Goal: Transaction & Acquisition: Purchase product/service

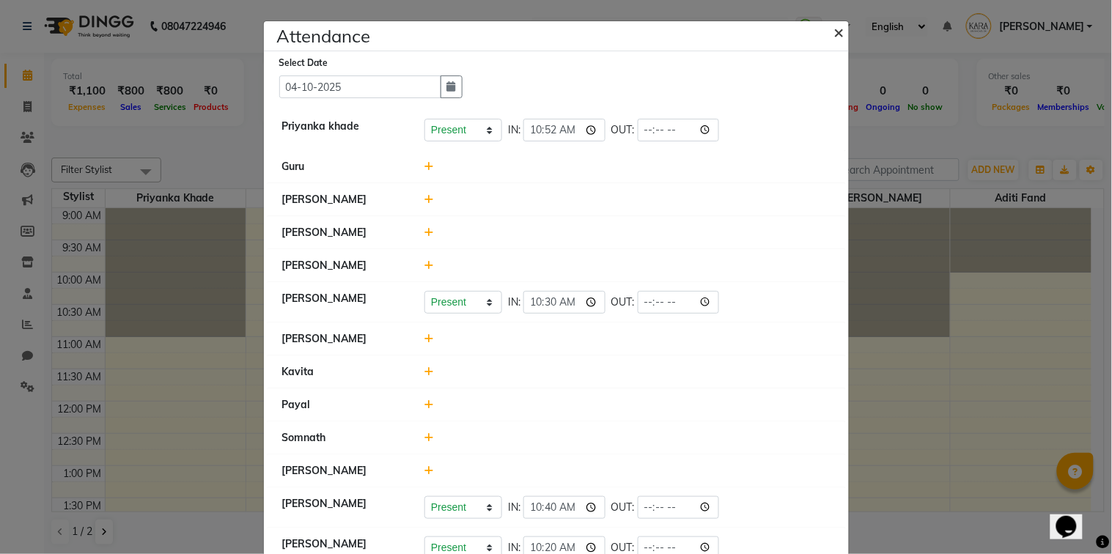
click at [834, 28] on span "×" at bounding box center [839, 32] width 10 height 22
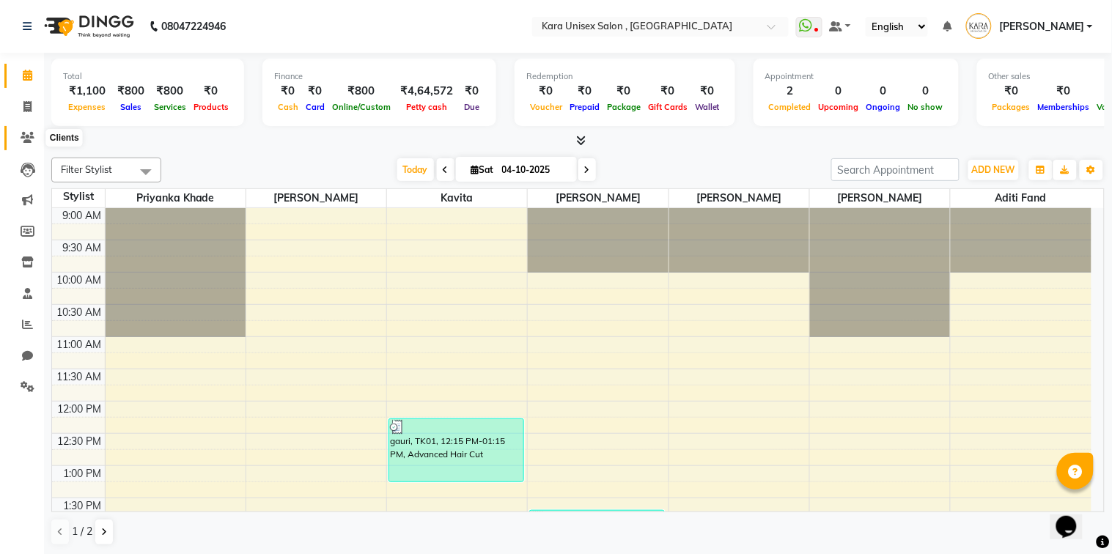
click at [23, 135] on icon at bounding box center [28, 137] width 14 height 11
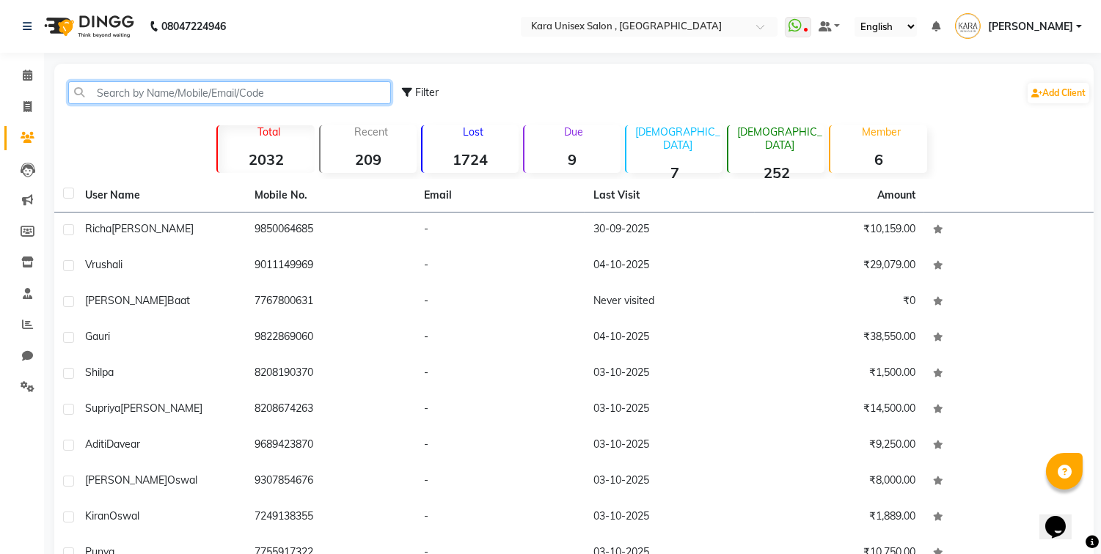
click at [97, 92] on input "text" at bounding box center [229, 92] width 323 height 23
type input "p"
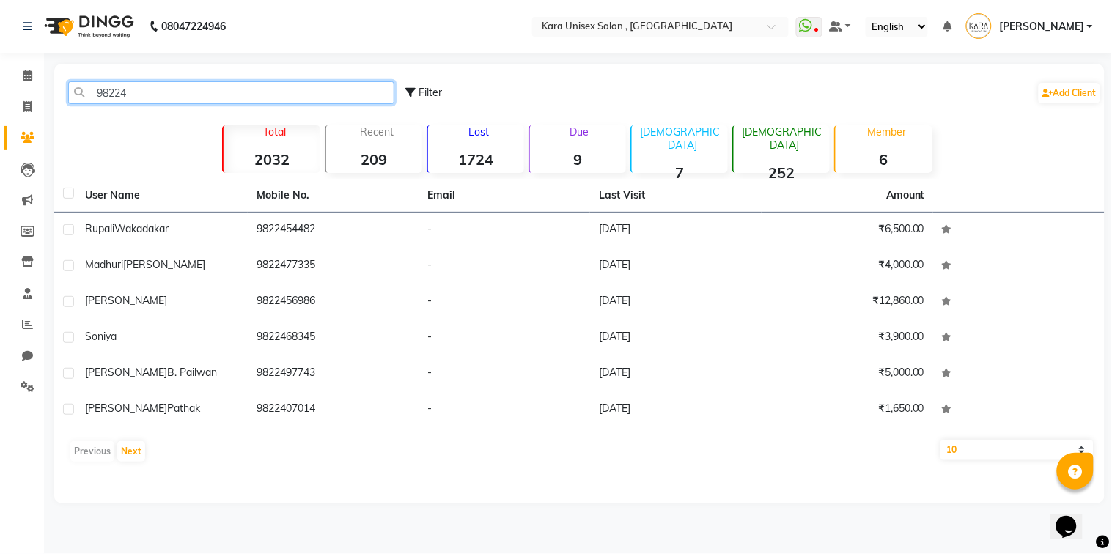
type input "98224"
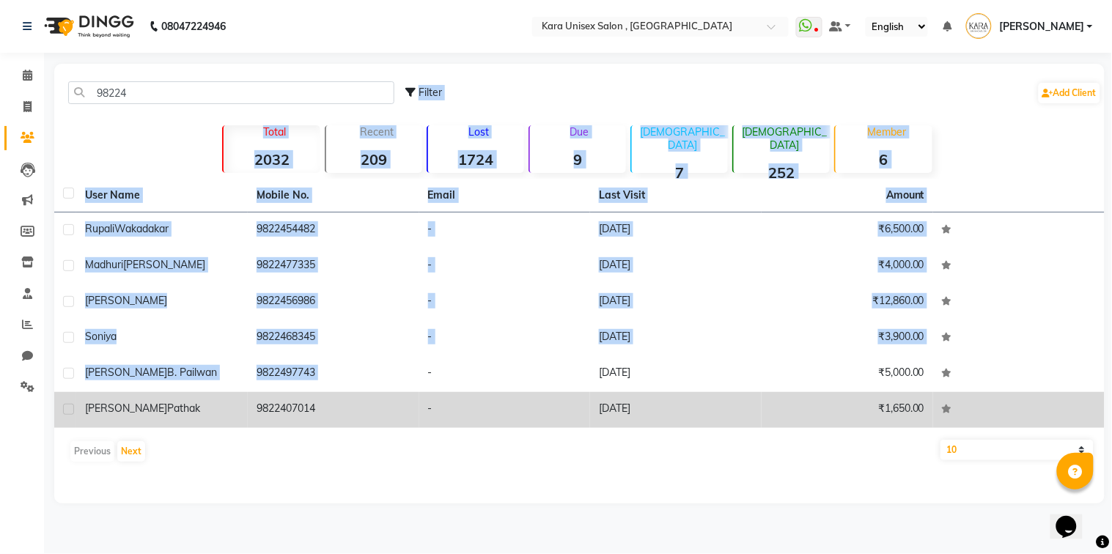
drag, startPoint x: 598, startPoint y: 78, endPoint x: 419, endPoint y: 401, distance: 369.9
click at [419, 401] on div "98224 Filter Add Client Total 2032 Recent 209 Lost 1724 Due 9 Male 7 Female 252…" at bounding box center [579, 284] width 1051 height 440
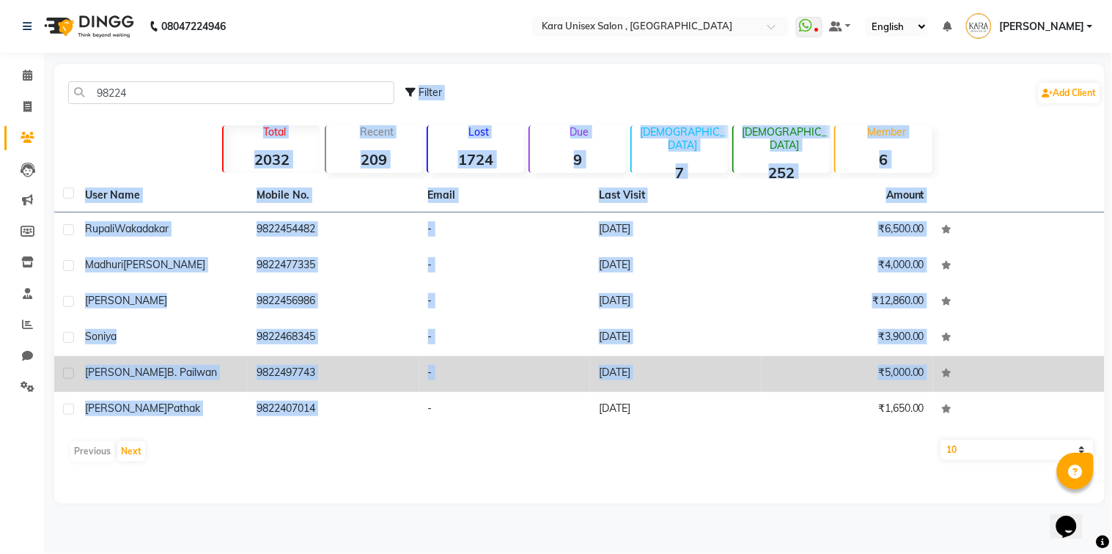
click at [450, 359] on td "-" at bounding box center [505, 374] width 172 height 36
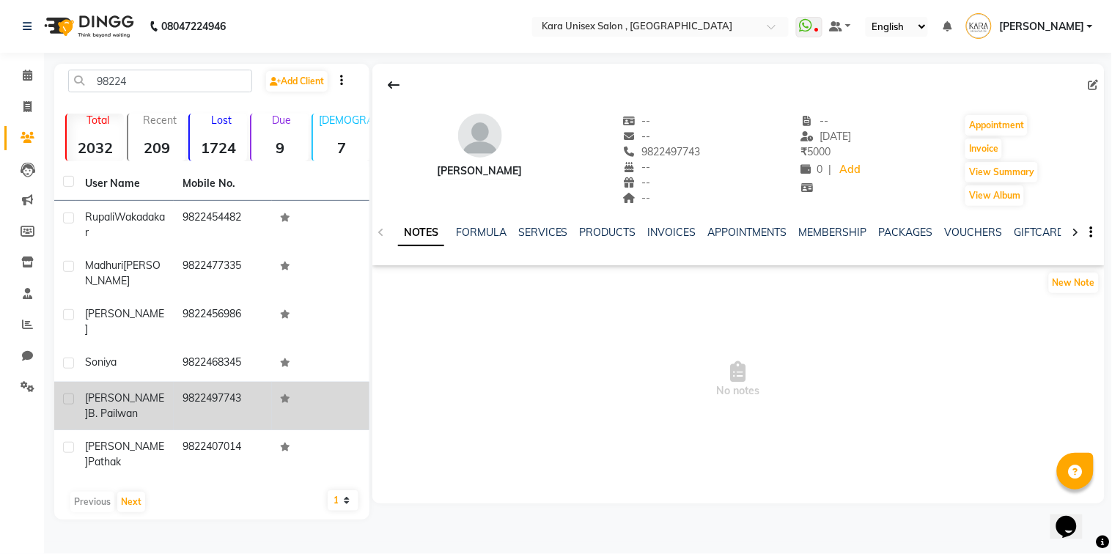
click at [1074, 231] on icon at bounding box center [1076, 232] width 7 height 10
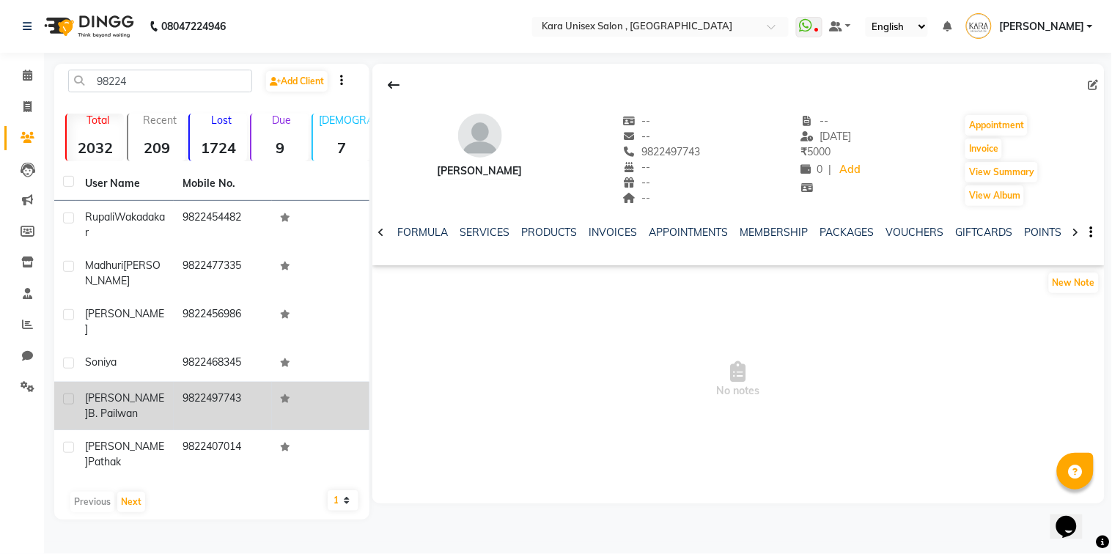
click at [1074, 231] on icon at bounding box center [1076, 232] width 7 height 10
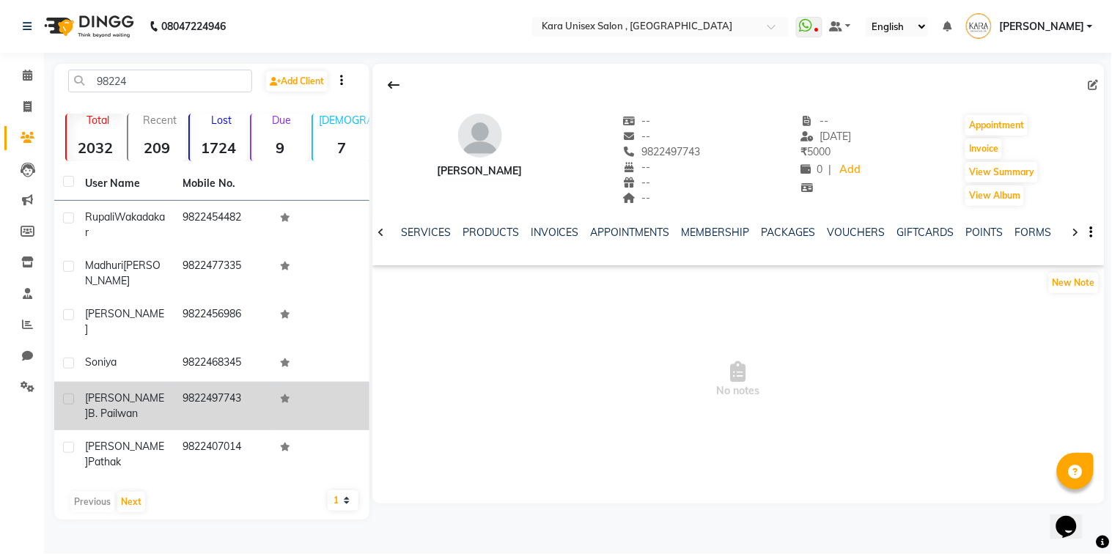
click at [1074, 231] on icon at bounding box center [1076, 232] width 7 height 10
click at [999, 232] on link "FORMS" at bounding box center [1010, 232] width 37 height 13
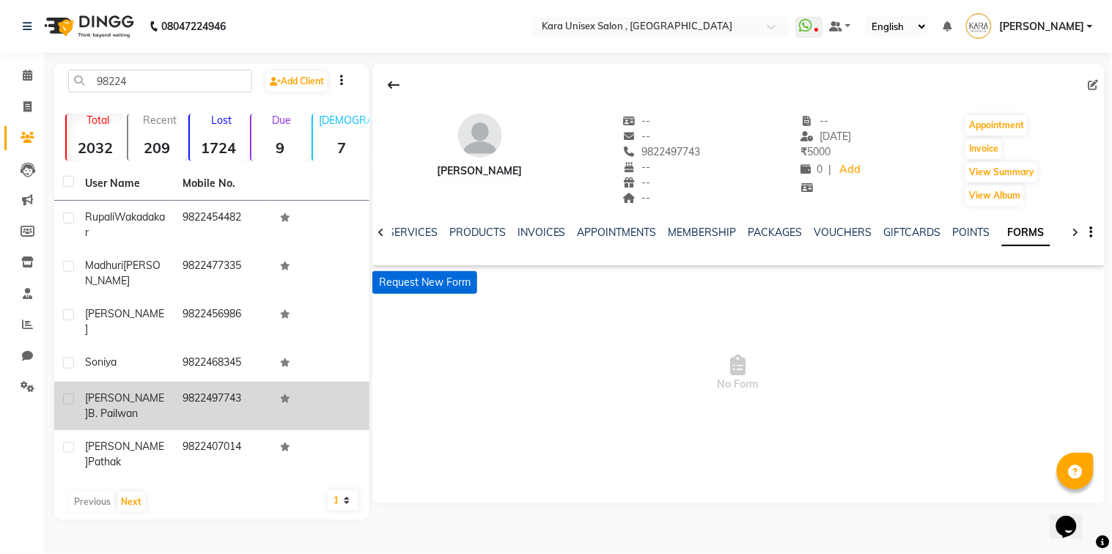
click at [455, 273] on button "Request New Form" at bounding box center [424, 282] width 105 height 23
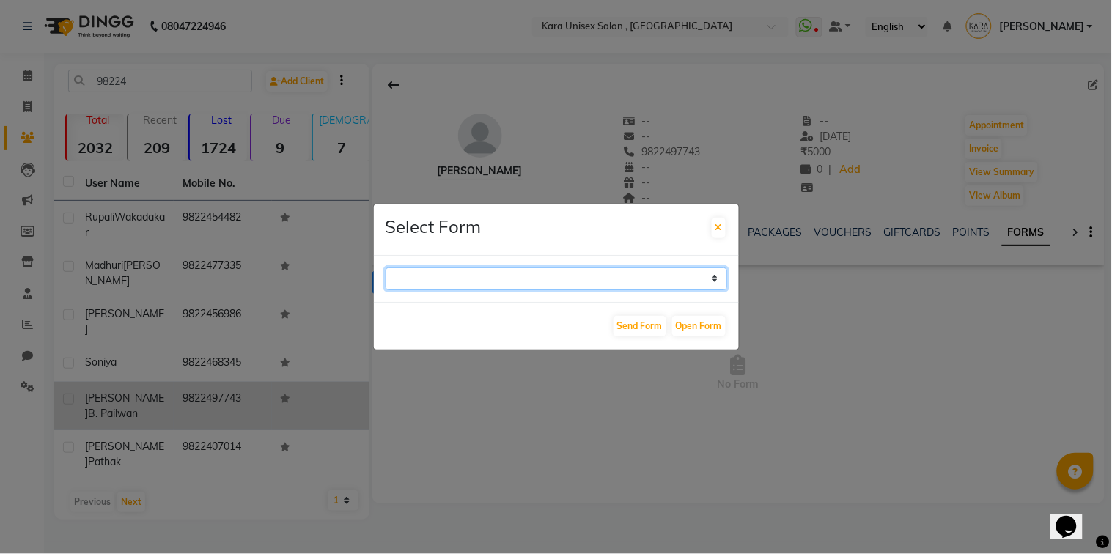
select select "212"
click at [386, 268] on select "Aqua Consent Form Kara Unisex Salon - Membership Enrollment Form Consent Form H…" at bounding box center [557, 279] width 342 height 23
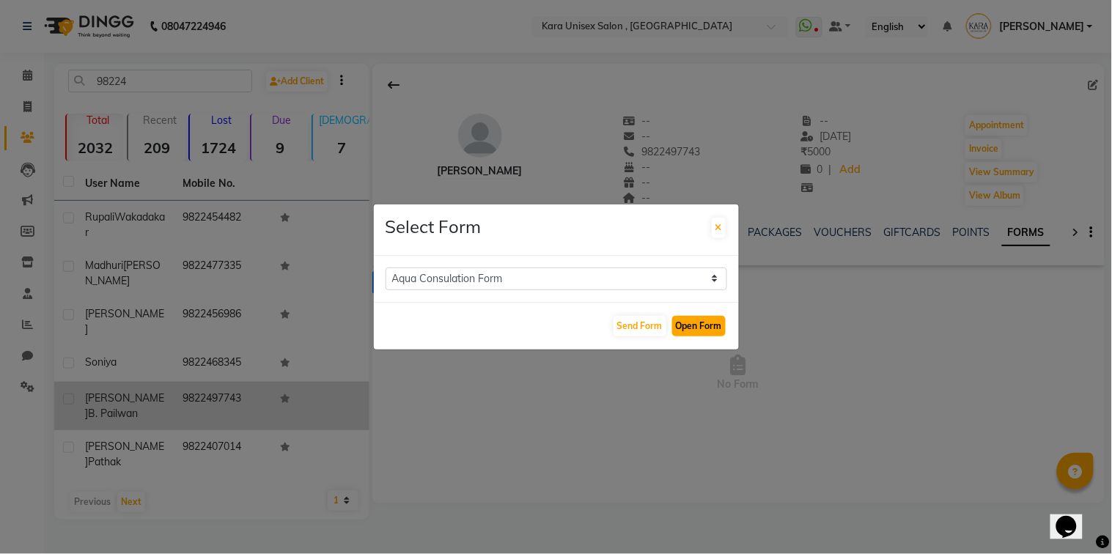
click at [716, 333] on button "Open Form" at bounding box center [699, 326] width 54 height 21
select select
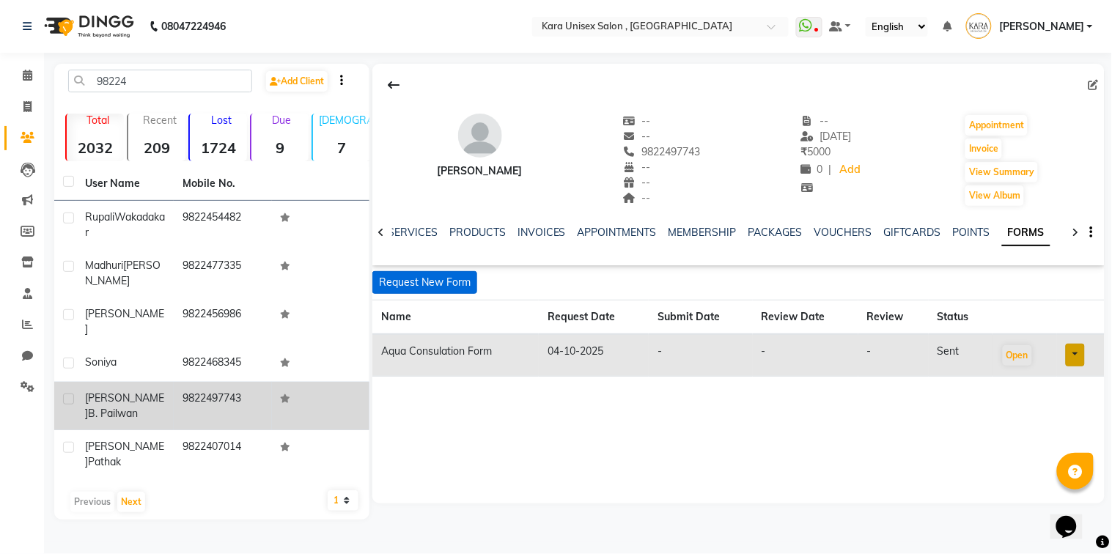
click at [460, 284] on button "Request New Form" at bounding box center [424, 282] width 105 height 23
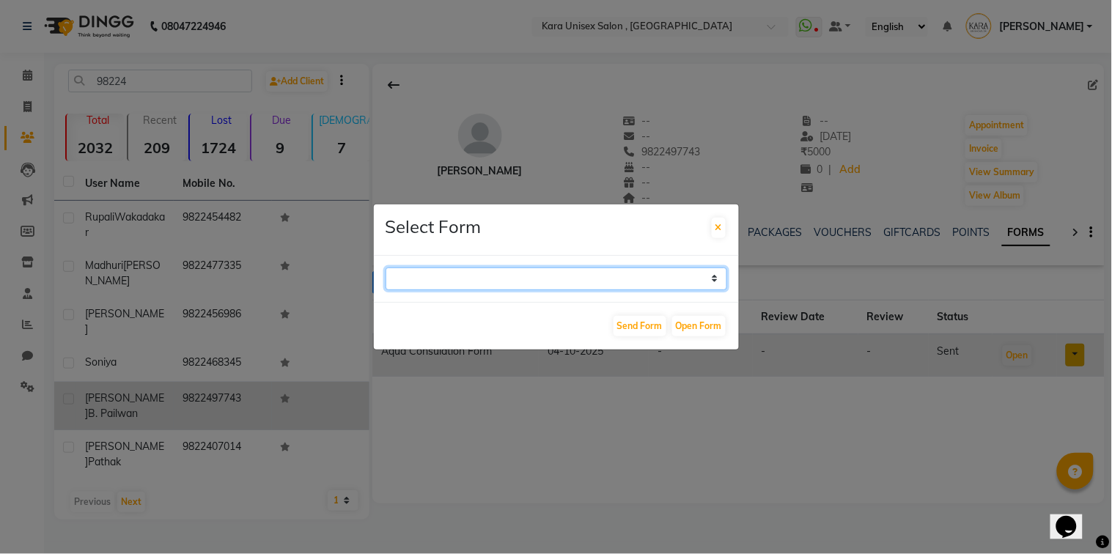
select select "214"
click at [386, 268] on select "Aqua Consent Form Kara Unisex Salon - Membership Enrollment Form Consent Form H…" at bounding box center [557, 279] width 342 height 23
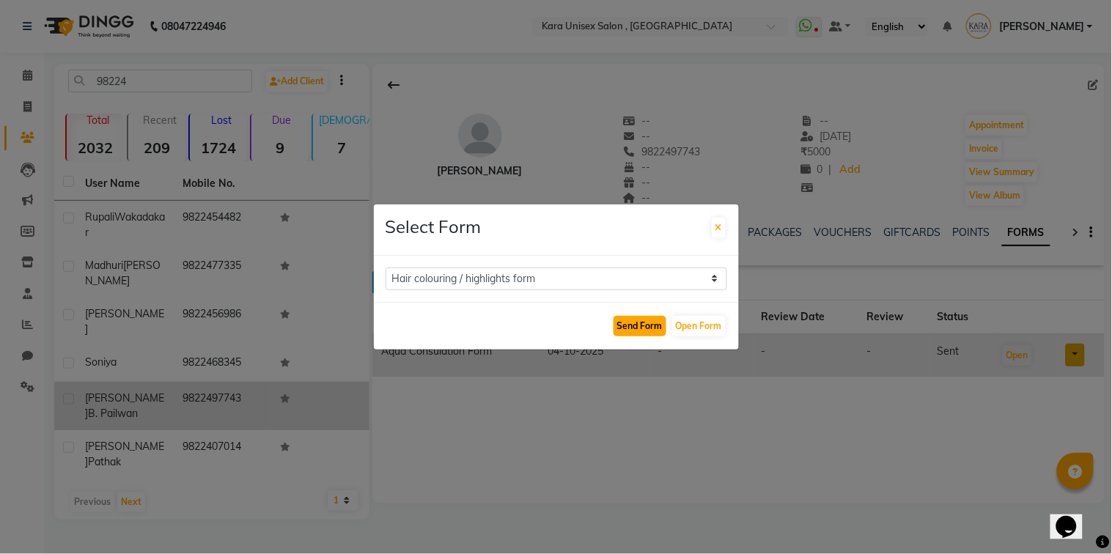
click at [653, 334] on button "Send Form" at bounding box center [640, 326] width 53 height 21
select select
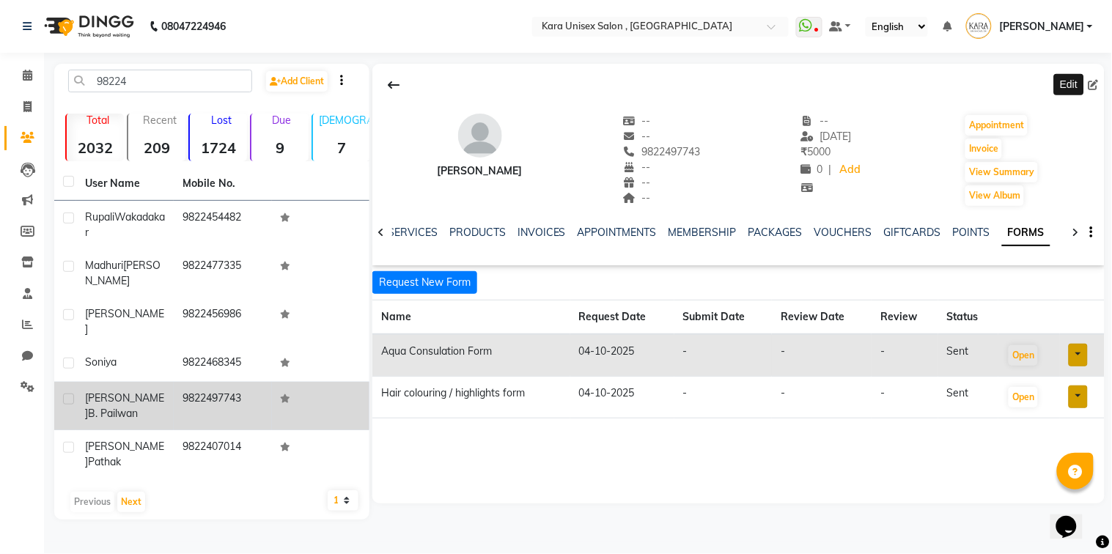
click at [1092, 84] on icon at bounding box center [1094, 85] width 10 height 10
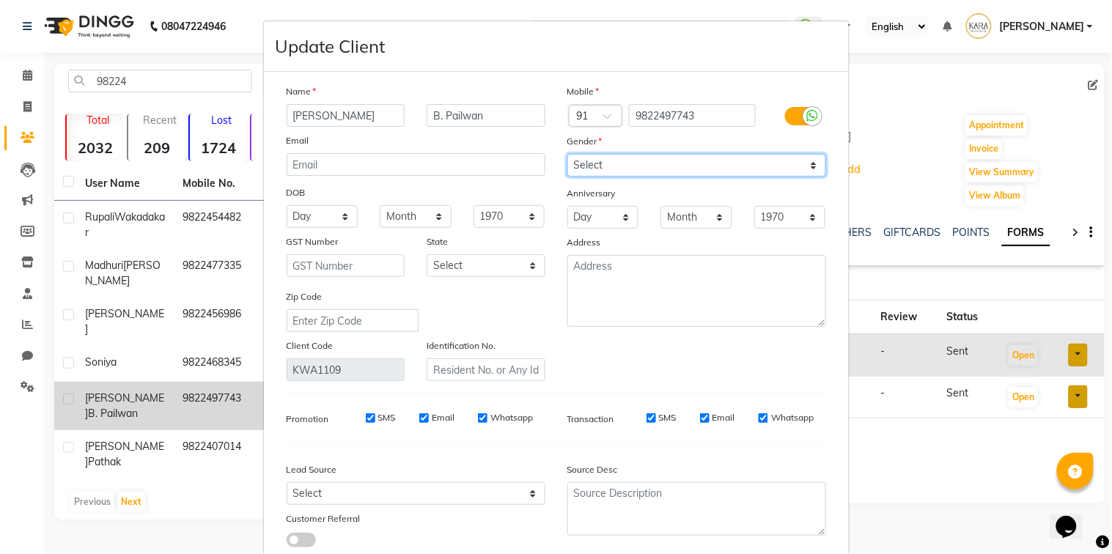
select select "female"
click at [567, 154] on select "Select Male Female Other Prefer Not To Say" at bounding box center [696, 165] width 259 height 23
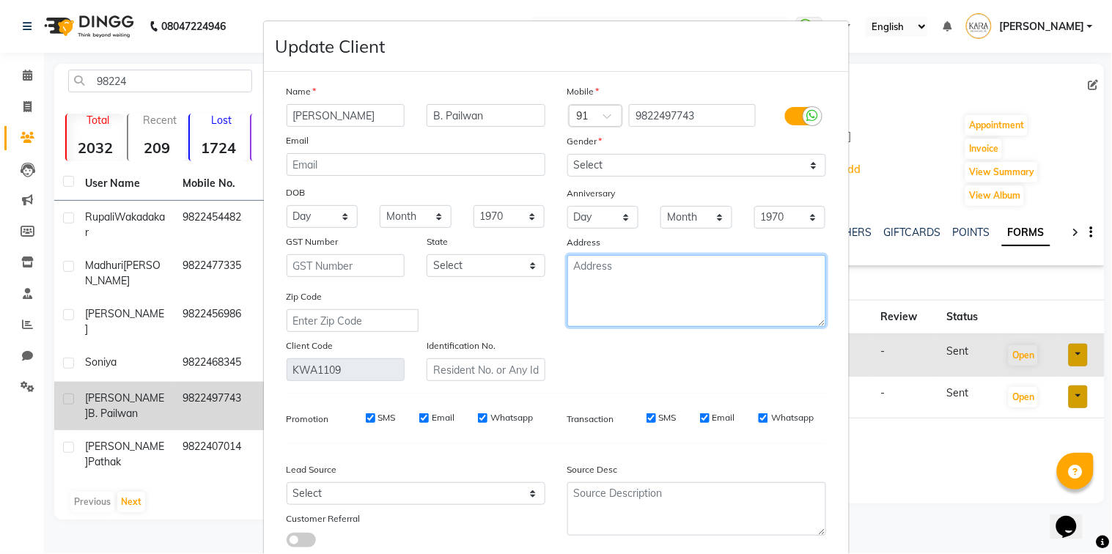
click at [618, 274] on textarea at bounding box center [696, 291] width 259 height 72
type textarea "Baner Balewadi Phata,"
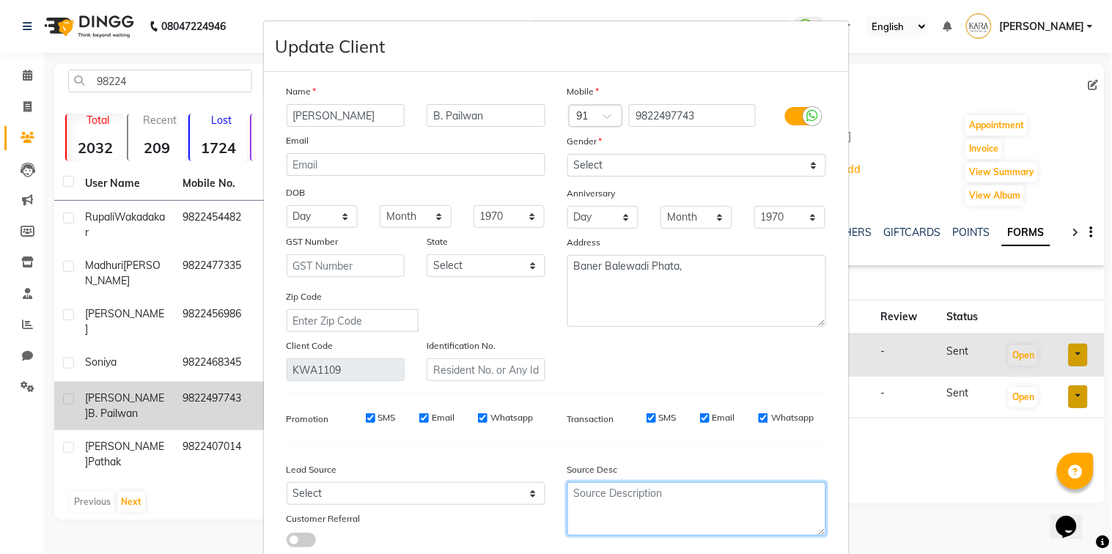
click at [614, 501] on textarea at bounding box center [696, 509] width 259 height 54
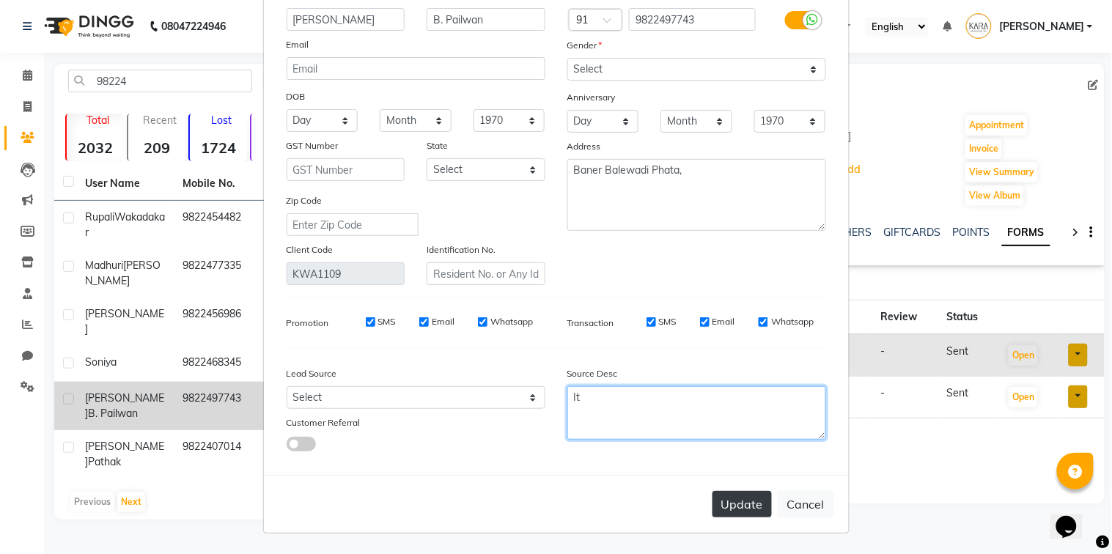
type textarea "It"
click at [741, 513] on button "Update" at bounding box center [742, 504] width 59 height 26
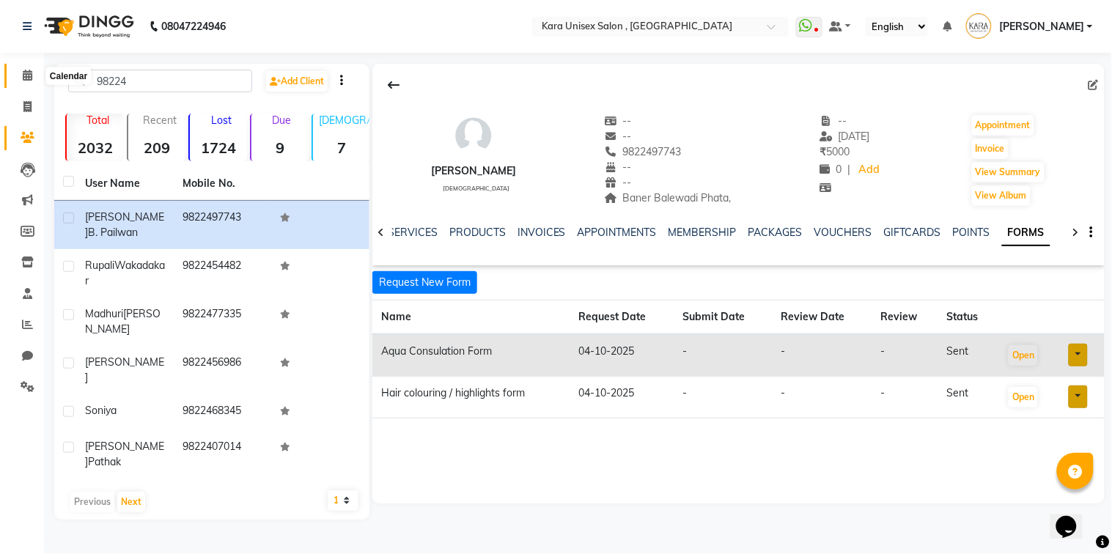
click at [25, 78] on icon at bounding box center [28, 75] width 10 height 11
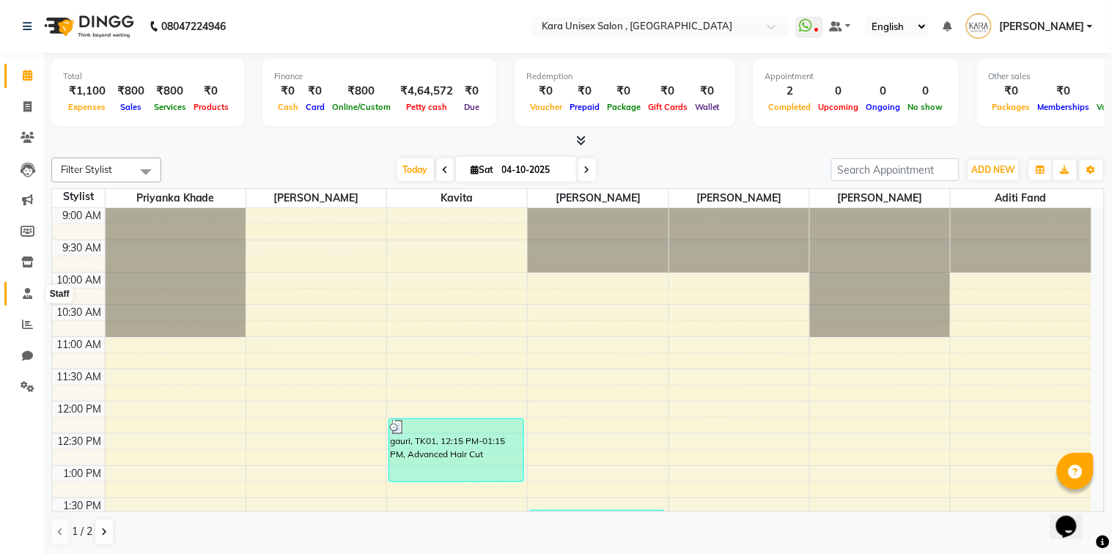
click at [26, 298] on icon at bounding box center [28, 293] width 10 height 11
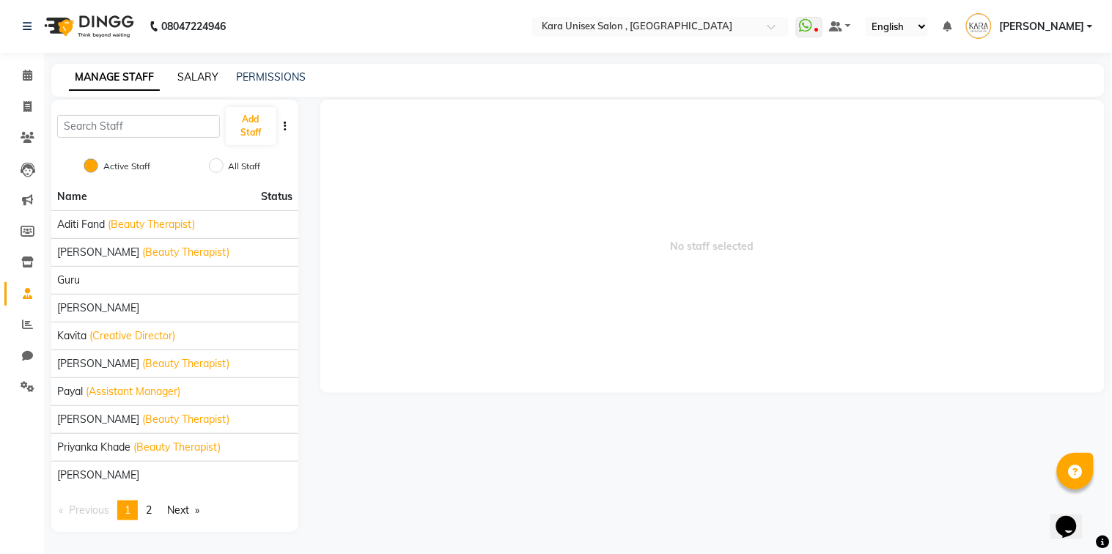
click at [199, 77] on link "SALARY" at bounding box center [197, 76] width 41 height 13
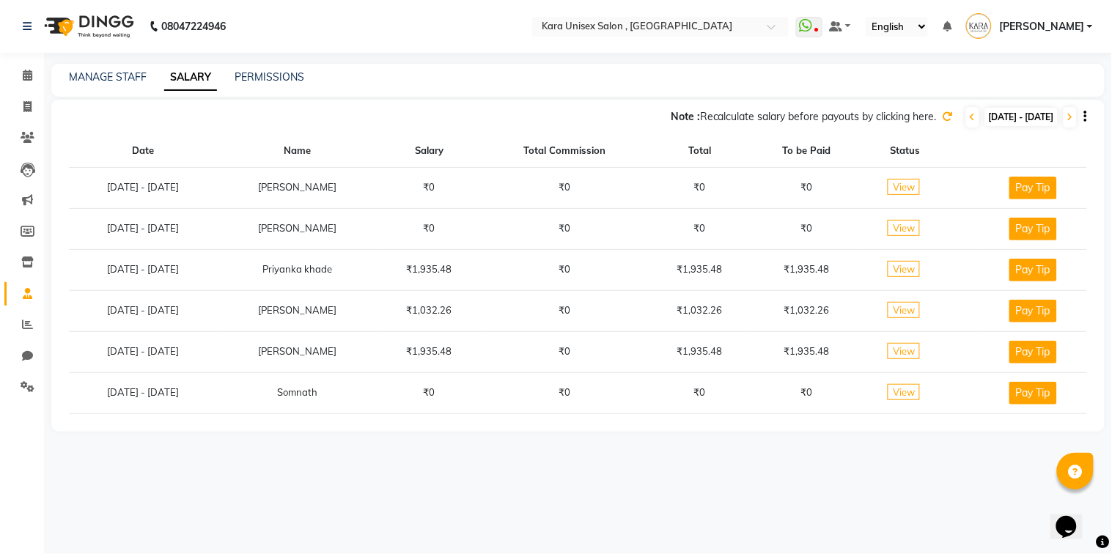
click at [943, 114] on icon at bounding box center [948, 116] width 10 height 10
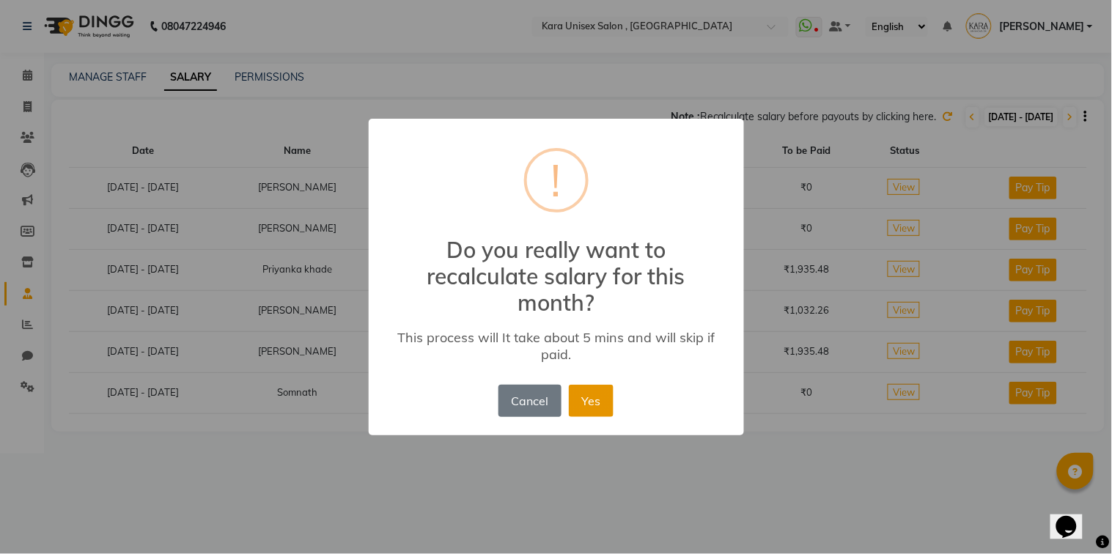
click at [574, 392] on button "Yes" at bounding box center [591, 401] width 45 height 32
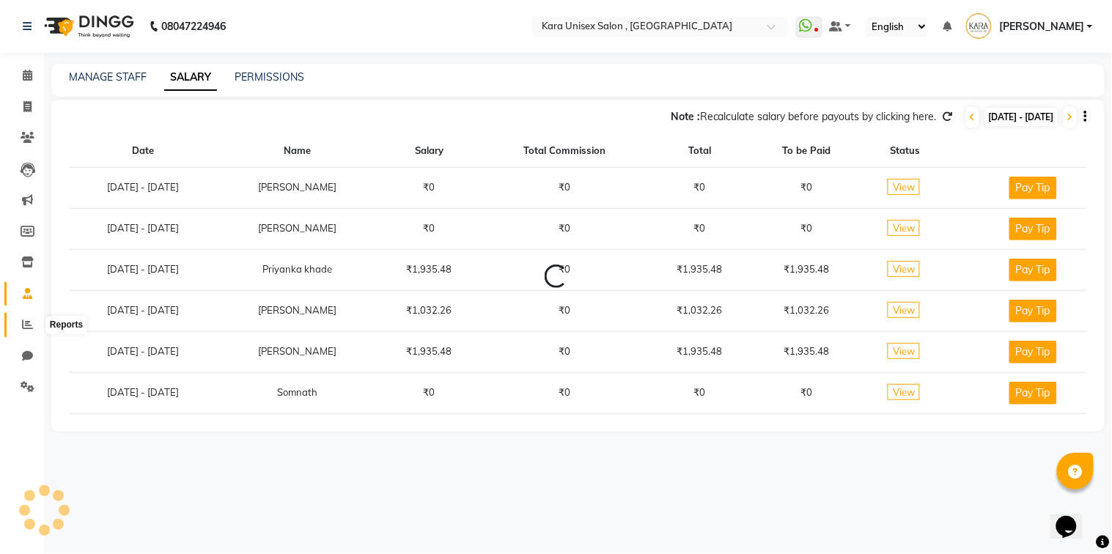
click at [29, 331] on span at bounding box center [28, 325] width 26 height 17
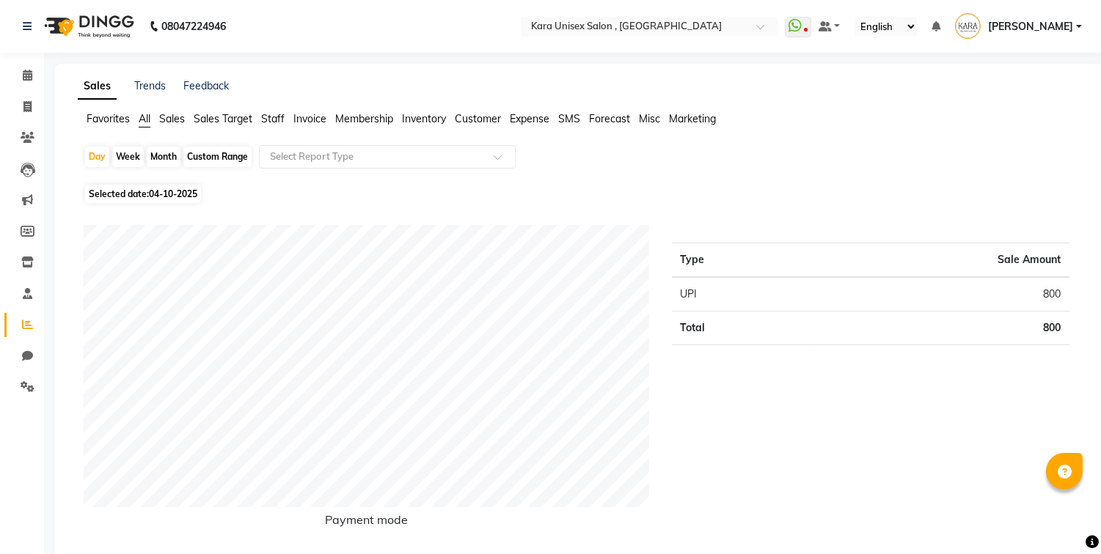
click at [158, 157] on div "Month" at bounding box center [164, 157] width 34 height 21
select select "10"
select select "2025"
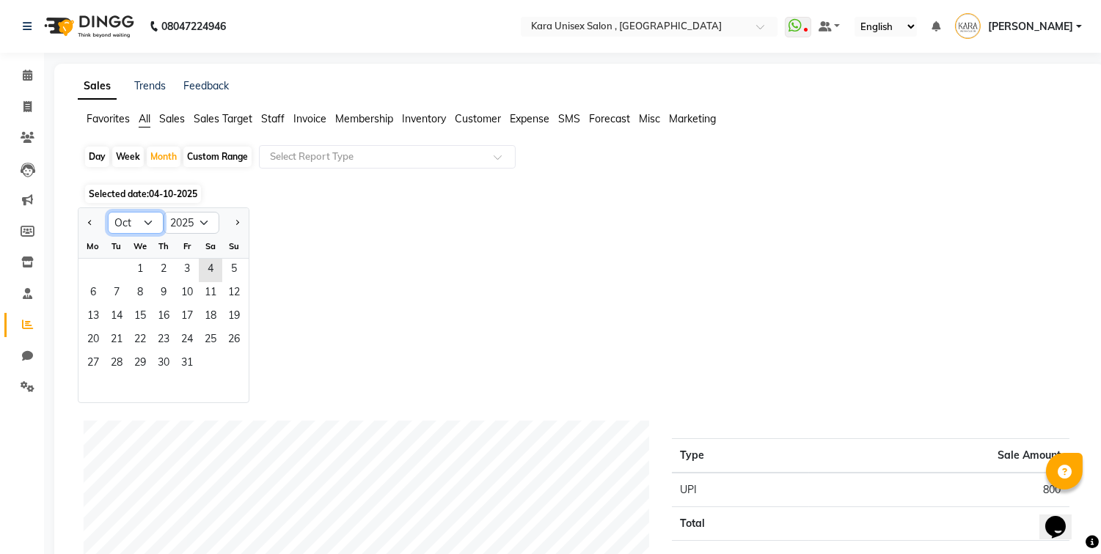
select select "9"
click at [108, 212] on select "Jan Feb Mar Apr May Jun [DATE] Aug Sep Oct Nov Dec" at bounding box center [136, 223] width 56 height 22
click at [119, 358] on span "30" at bounding box center [116, 364] width 23 height 23
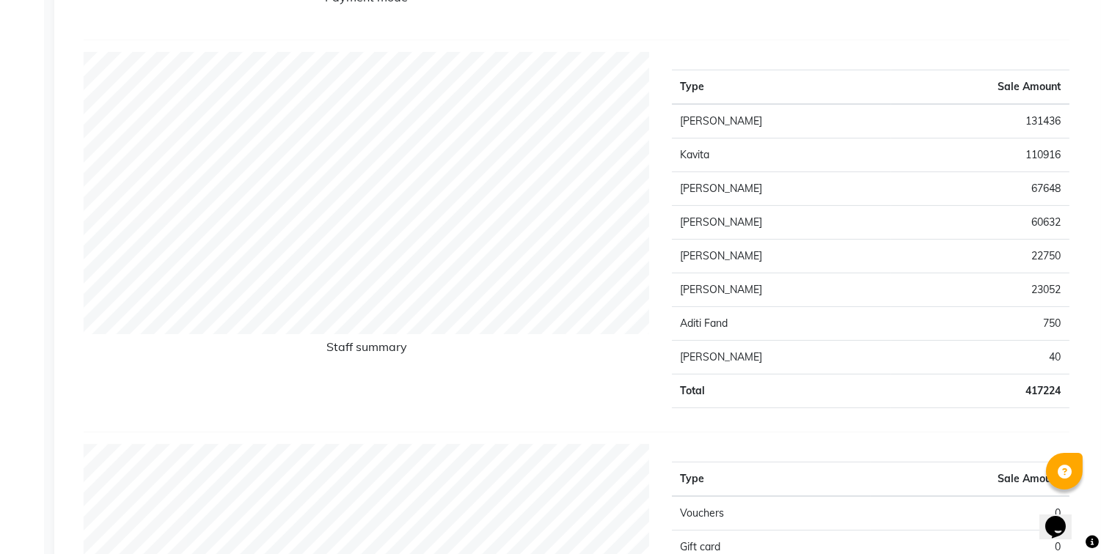
scroll to position [509, 0]
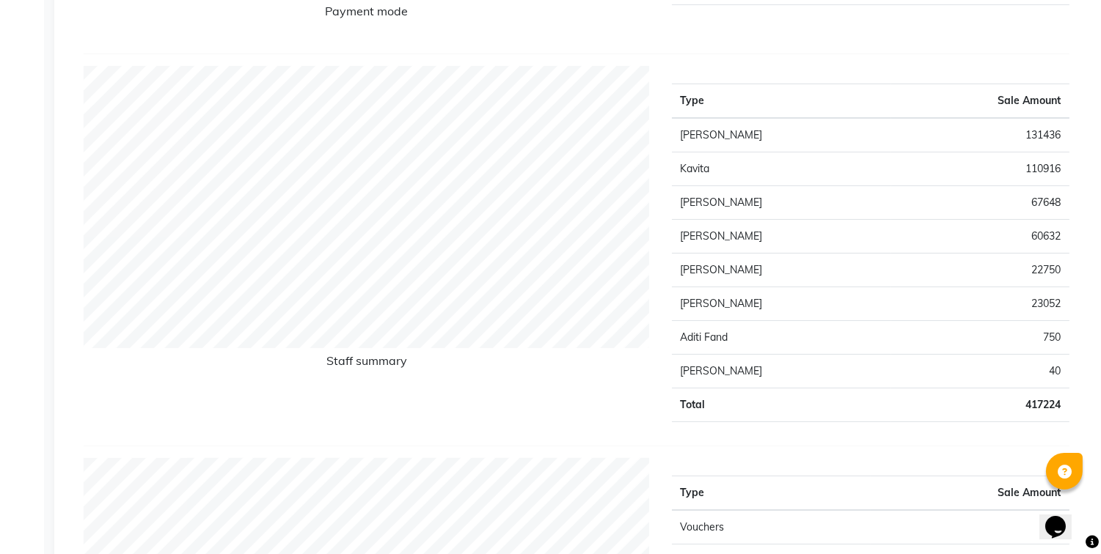
click at [1056, 213] on td "67648" at bounding box center [980, 203] width 178 height 34
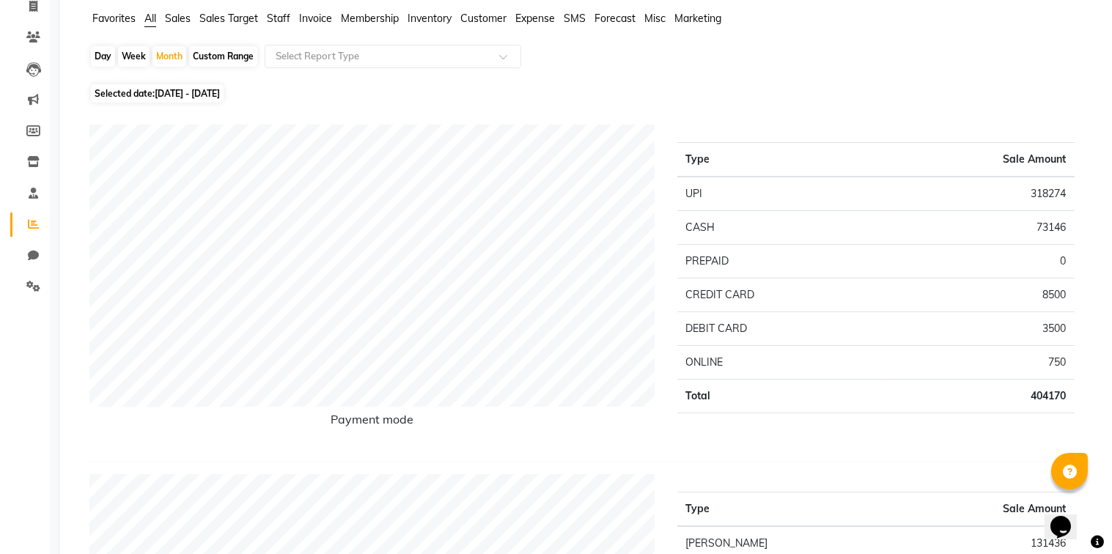
scroll to position [0, 0]
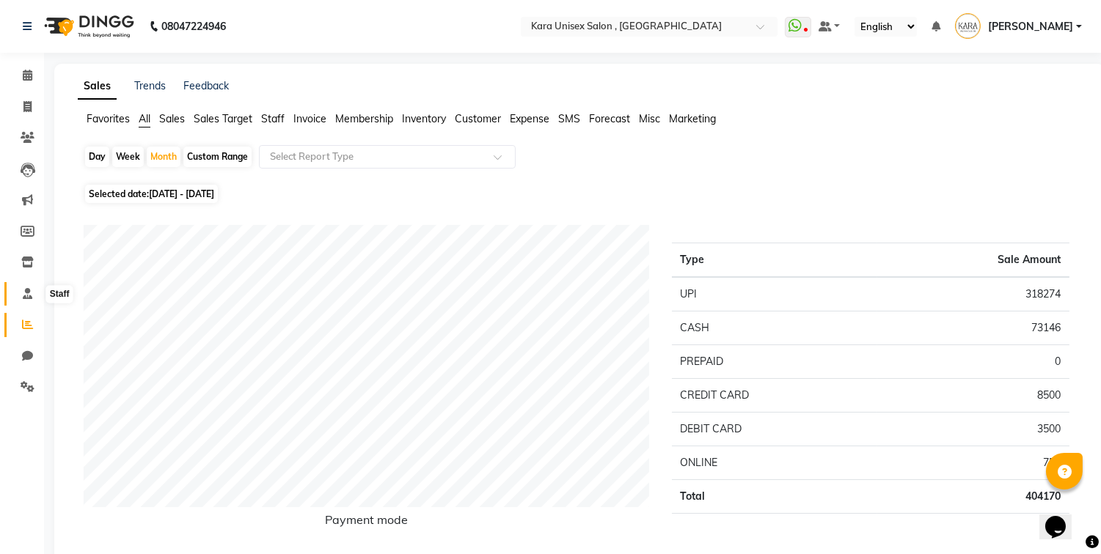
click at [27, 287] on span at bounding box center [28, 294] width 26 height 17
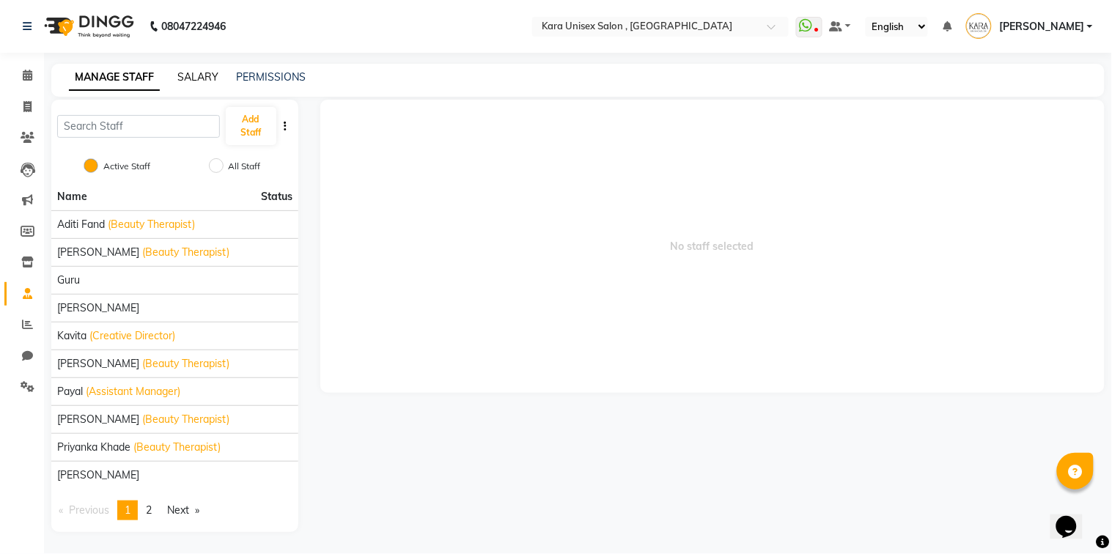
click at [203, 79] on link "SALARY" at bounding box center [197, 76] width 41 height 13
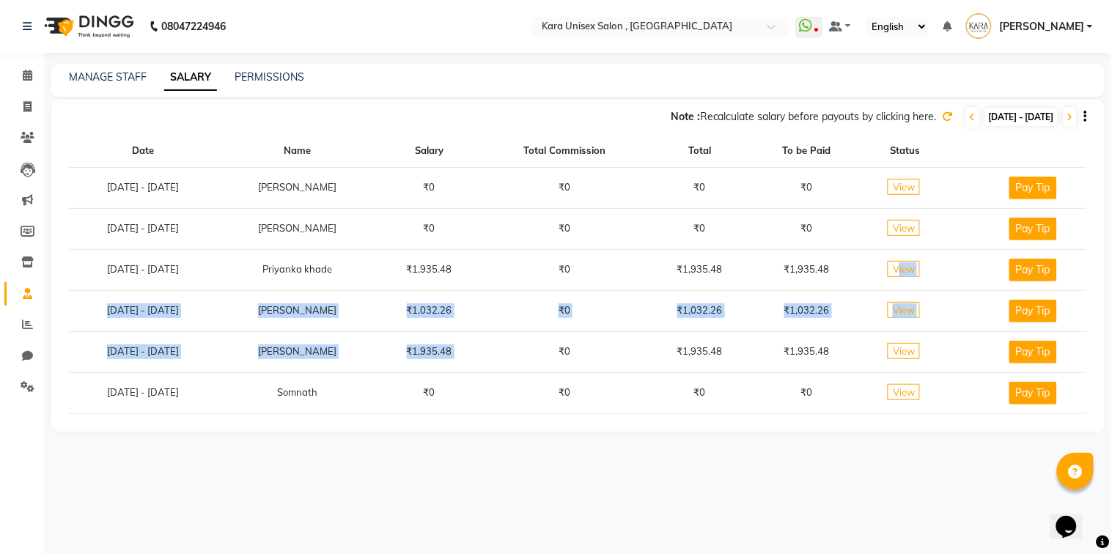
drag, startPoint x: 664, startPoint y: 333, endPoint x: 927, endPoint y: 246, distance: 276.4
click at [927, 246] on tbody "[DATE] - [DATE] [PERSON_NAME] ₹0 ₹0 ₹0 ₹0 View Pay Tip [DATE] - [DATE] [PERSON_…" at bounding box center [578, 290] width 1018 height 246
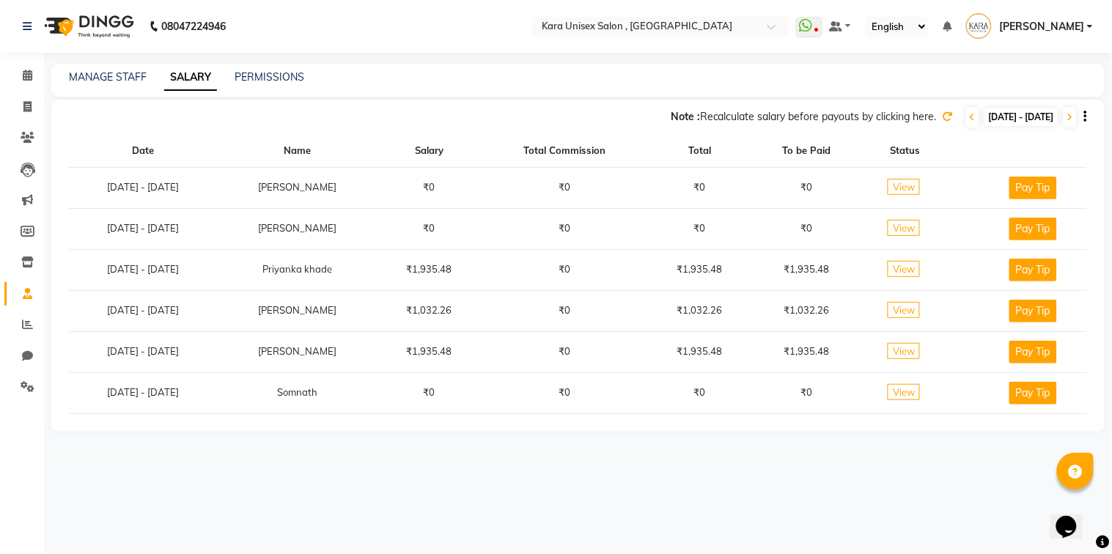
click at [966, 145] on th at bounding box center [963, 151] width 29 height 32
click at [1072, 115] on icon at bounding box center [1071, 117] width 6 height 9
click at [985, 114] on span "[DATE] - [DATE]" at bounding box center [1021, 117] width 73 height 18
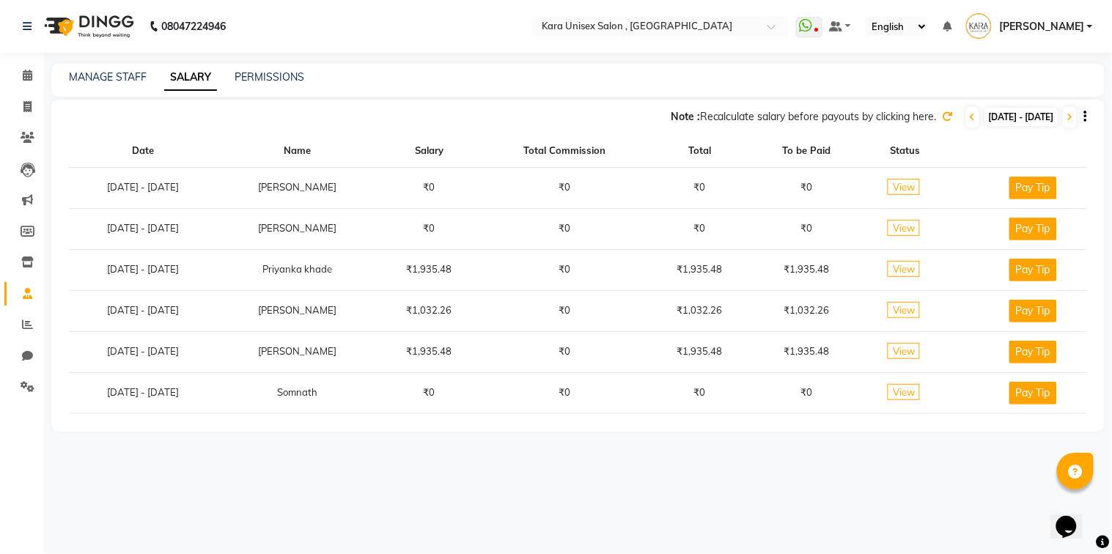
select select "10"
select select "2025"
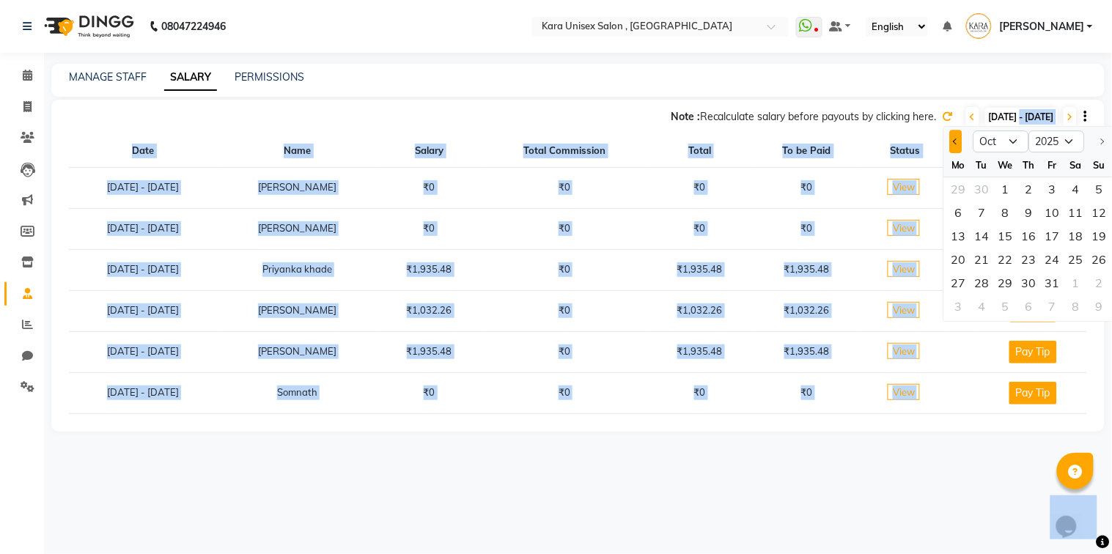
drag, startPoint x: 975, startPoint y: 114, endPoint x: 959, endPoint y: 135, distance: 26.7
click at [959, 135] on body "08047224946 Select Location × Kara Unisex Salon , Wakad WhatsApp Status ✕ Statu…" at bounding box center [556, 277] width 1112 height 554
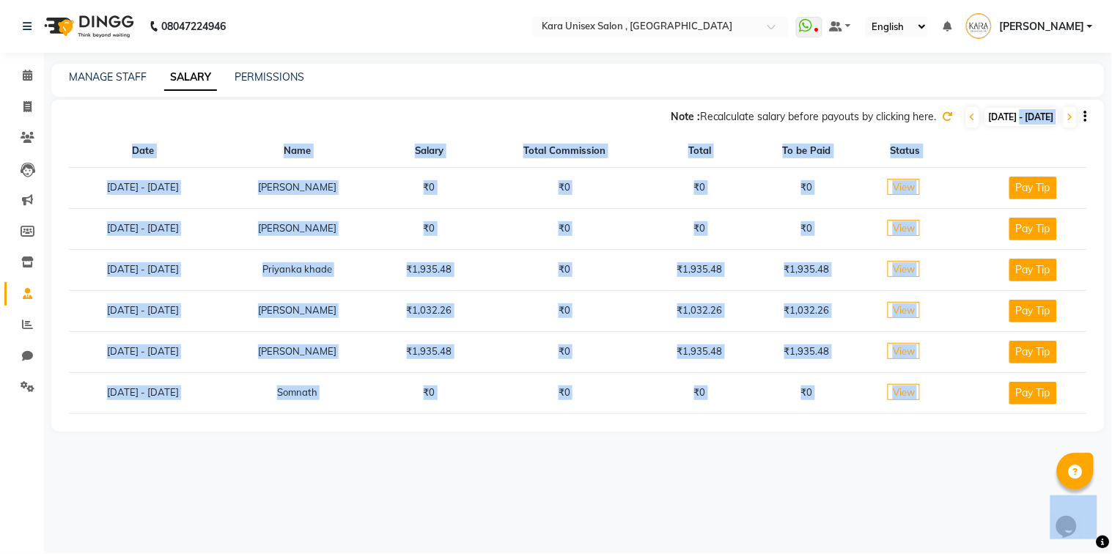
click at [959, 135] on th at bounding box center [963, 151] width 29 height 32
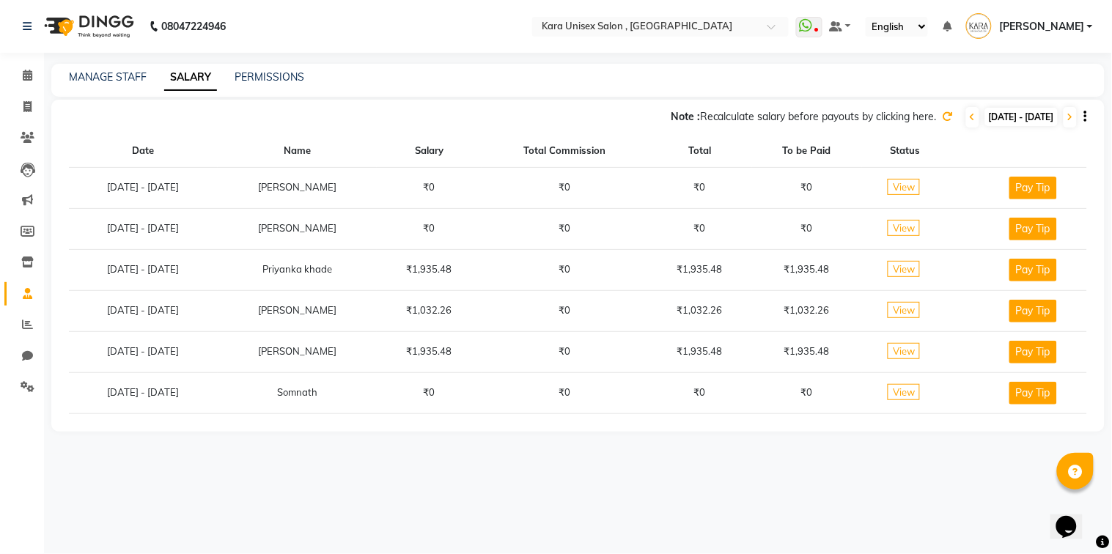
click at [985, 118] on span "[DATE] - [DATE]" at bounding box center [1021, 117] width 73 height 18
select select "10"
select select "2025"
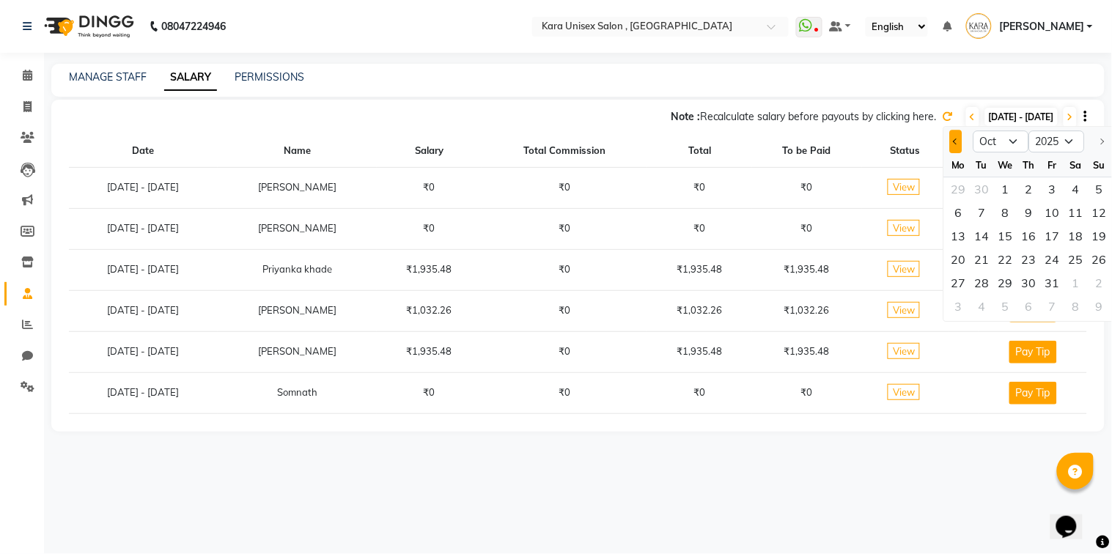
click at [954, 148] on button "Previous month" at bounding box center [956, 141] width 12 height 23
select select "9"
click at [988, 276] on div "30" at bounding box center [982, 282] width 23 height 23
type input "30-09-2025"
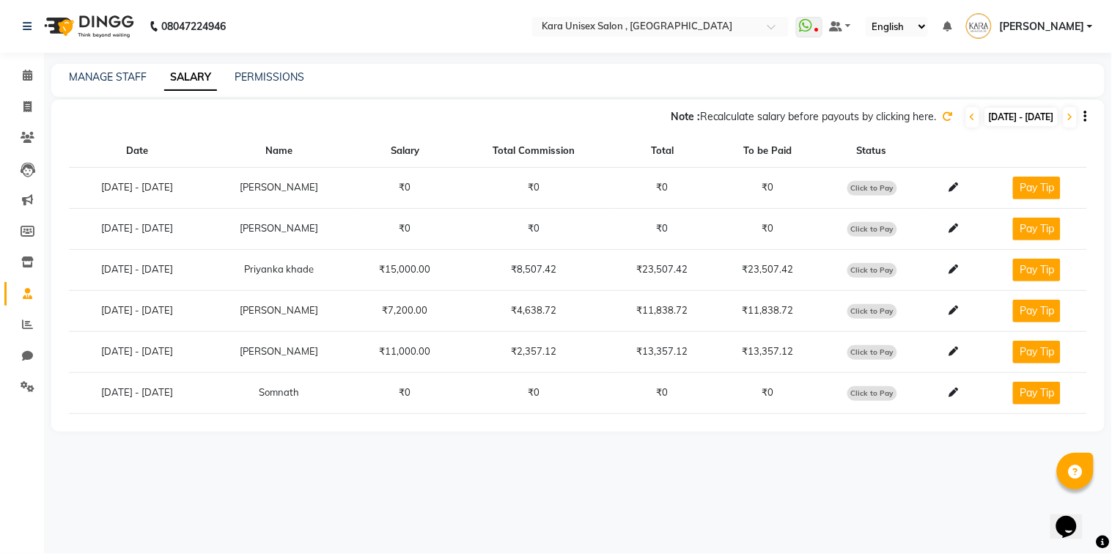
drag, startPoint x: 547, startPoint y: 288, endPoint x: 228, endPoint y: 119, distance: 361.1
click at [228, 119] on div "Note : Recalculate salary before payouts by clicking here. [DATE] - [DATE] [DAT…" at bounding box center [578, 266] width 1054 height 332
click at [21, 73] on span at bounding box center [28, 75] width 26 height 17
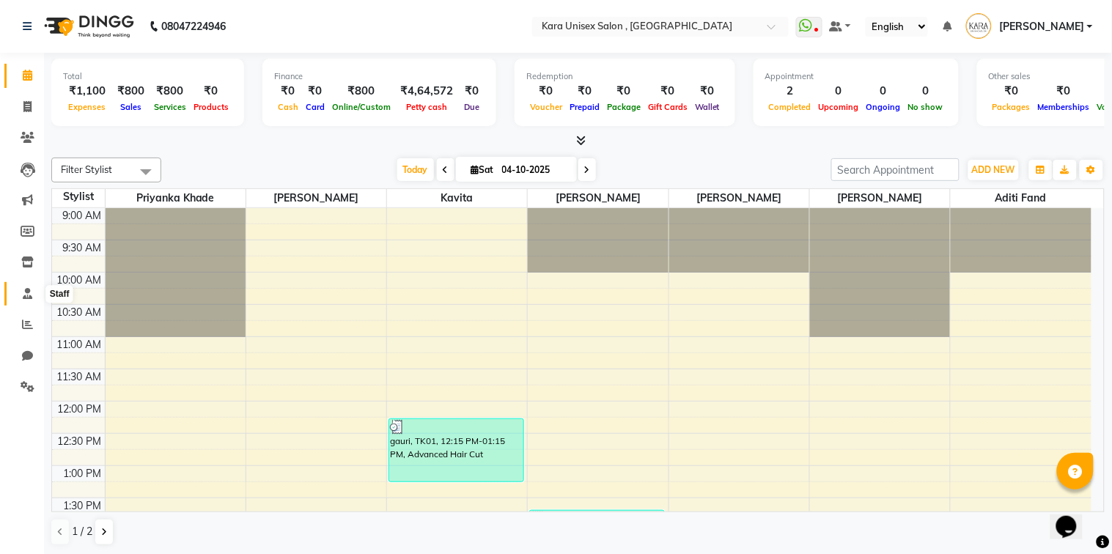
click at [37, 301] on span at bounding box center [28, 294] width 26 height 17
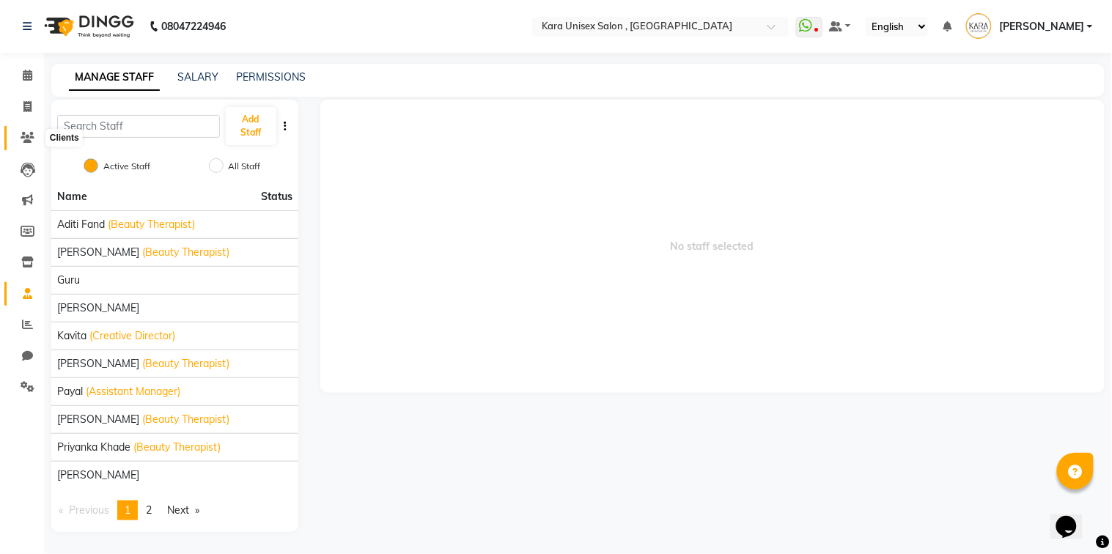
click at [30, 137] on icon at bounding box center [28, 137] width 14 height 11
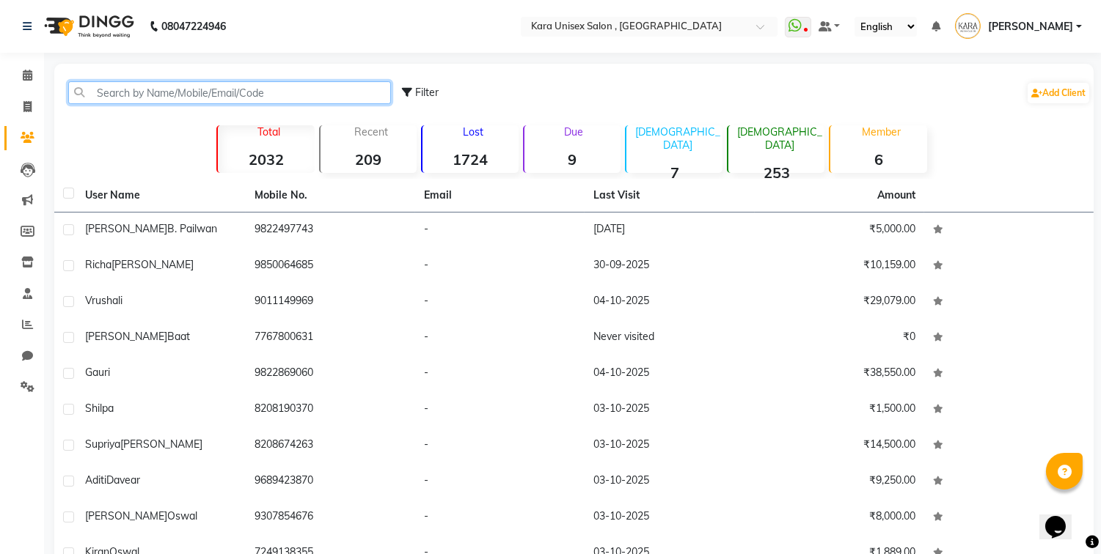
drag, startPoint x: 140, startPoint y: 92, endPoint x: 164, endPoint y: 99, distance: 25.3
click at [164, 99] on input "text" at bounding box center [229, 92] width 323 height 23
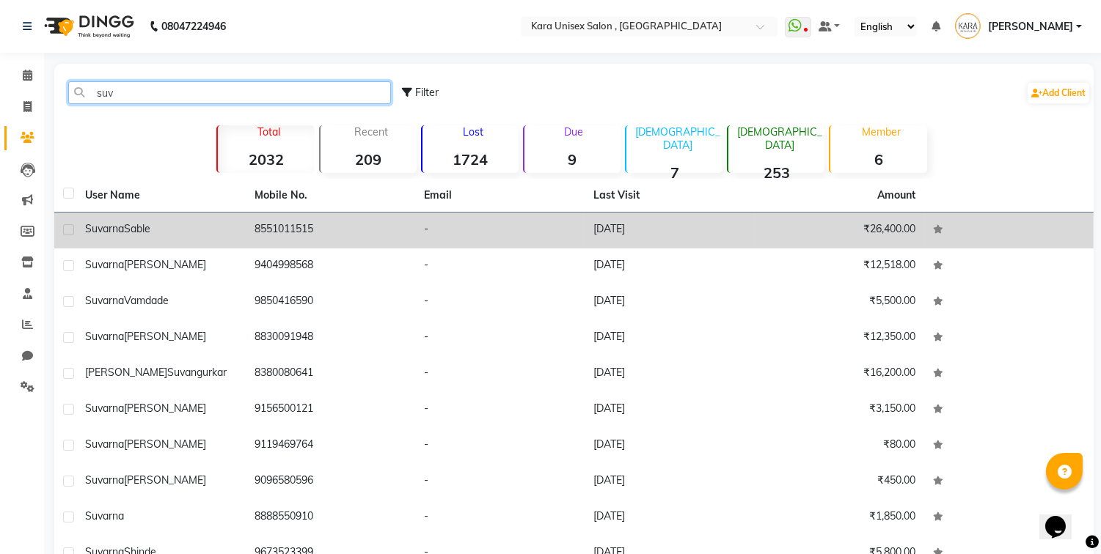
type input "suv"
click at [305, 231] on td "8551011515" at bounding box center [330, 231] width 169 height 36
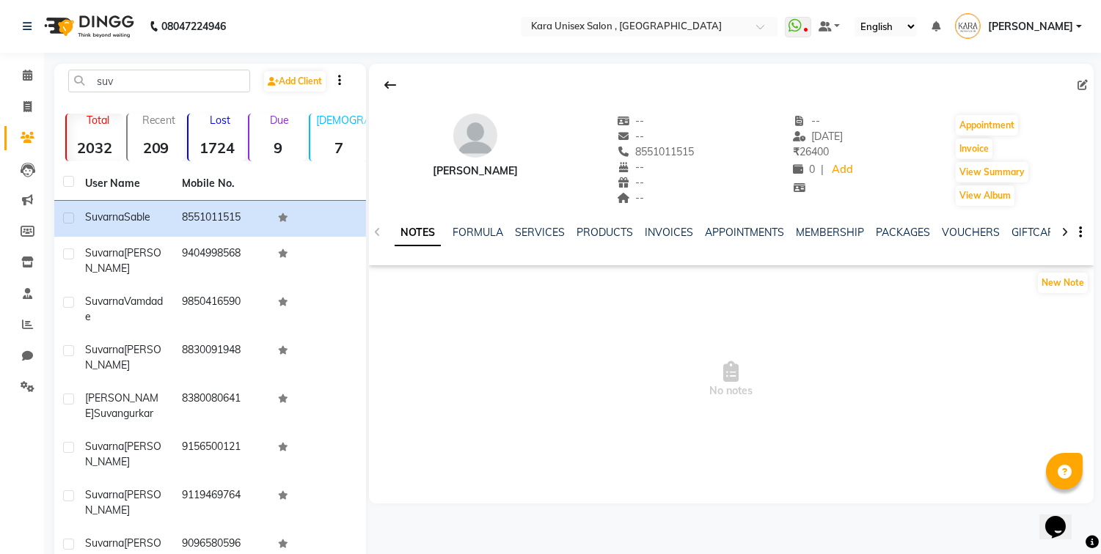
click at [537, 225] on div "SERVICES" at bounding box center [540, 232] width 50 height 15
click at [537, 226] on link "SERVICES" at bounding box center [540, 232] width 50 height 13
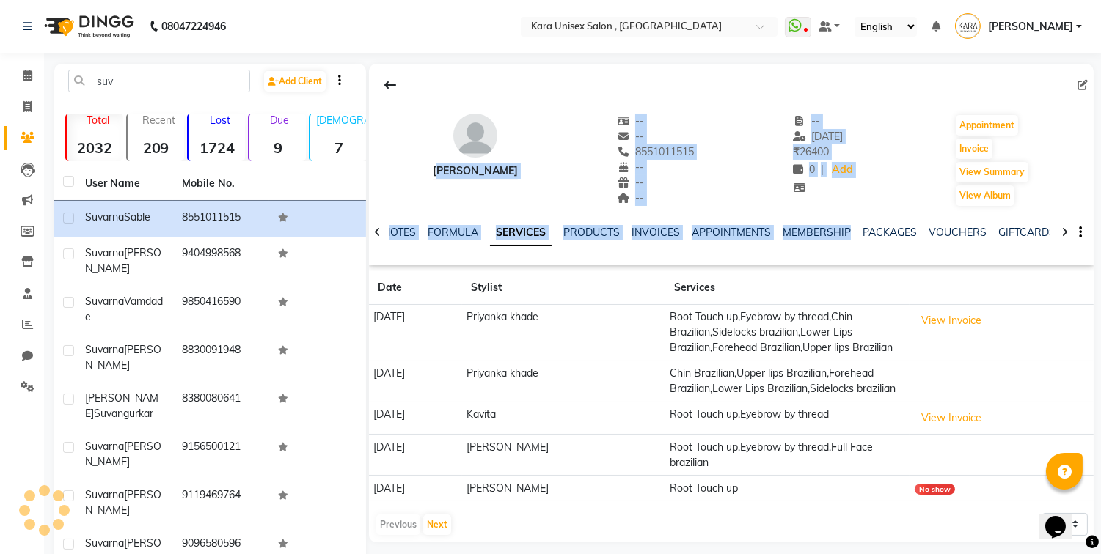
drag, startPoint x: 552, startPoint y: 159, endPoint x: 890, endPoint y: 273, distance: 356.8
click at [890, 273] on div "[PERSON_NAME] -- -- 8551011515 -- -- -- -- [DATE] ₹ 26400 0 | Add Appointment I…" at bounding box center [731, 303] width 724 height 479
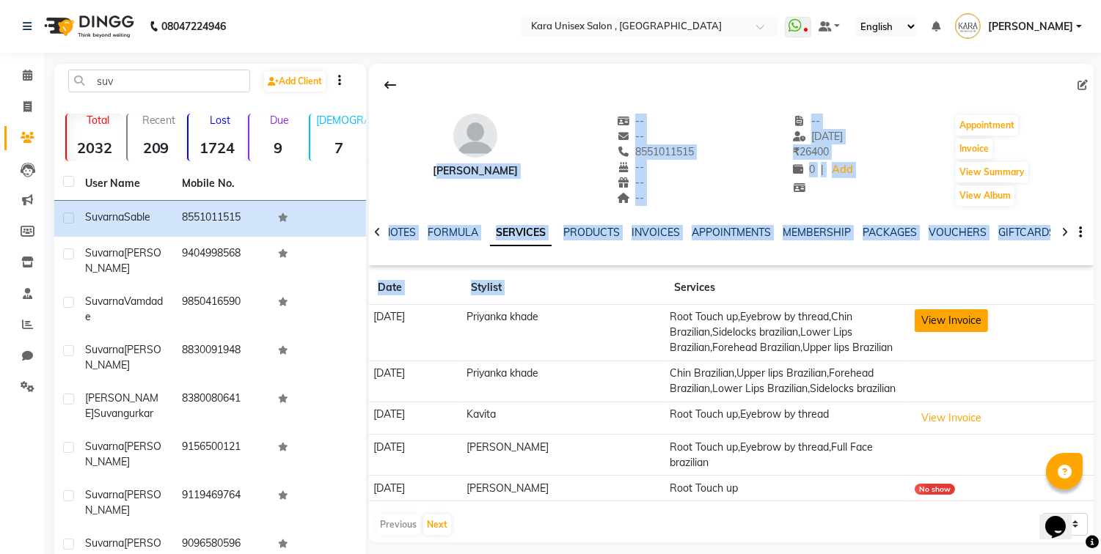
click at [965, 320] on button "View Invoice" at bounding box center [950, 320] width 73 height 23
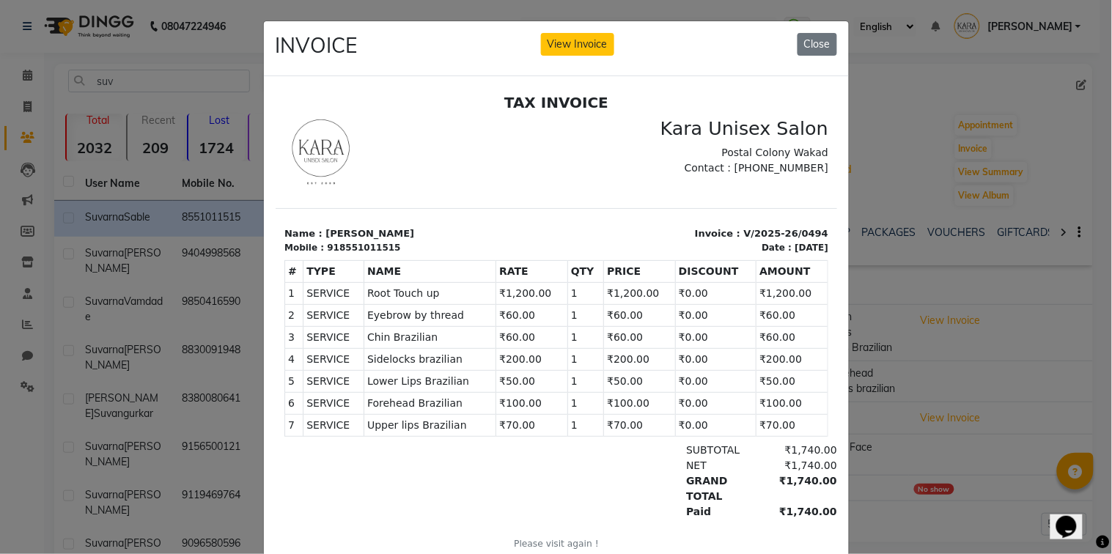
drag, startPoint x: 965, startPoint y: 320, endPoint x: 848, endPoint y: 185, distance: 178.8
click at [848, 185] on ngb-modal-window "INVOICE View Invoice Close" at bounding box center [556, 277] width 1112 height 554
click at [817, 49] on button "Close" at bounding box center [818, 44] width 40 height 23
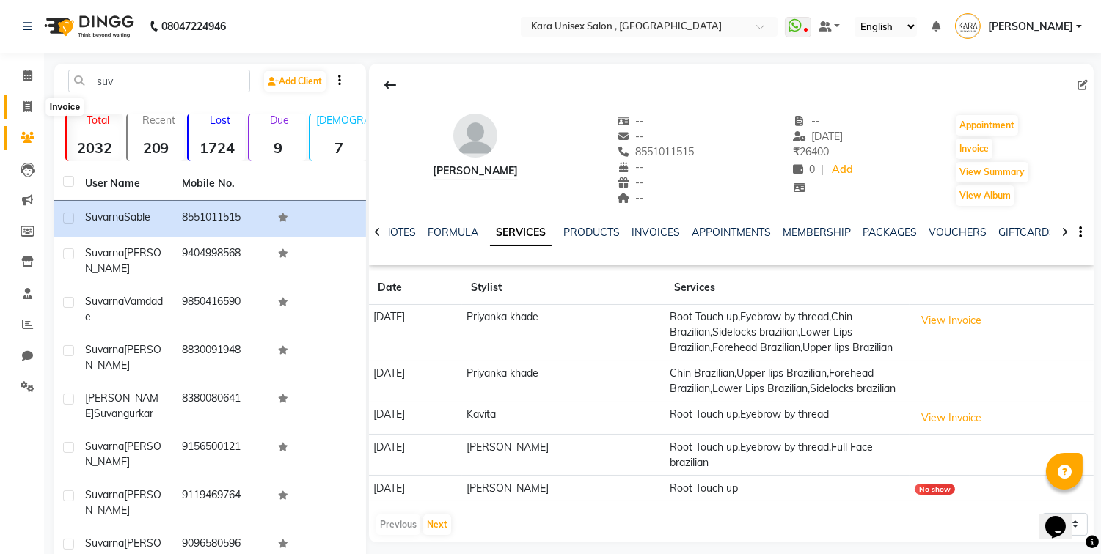
click at [29, 109] on icon at bounding box center [27, 106] width 8 height 11
select select "service"
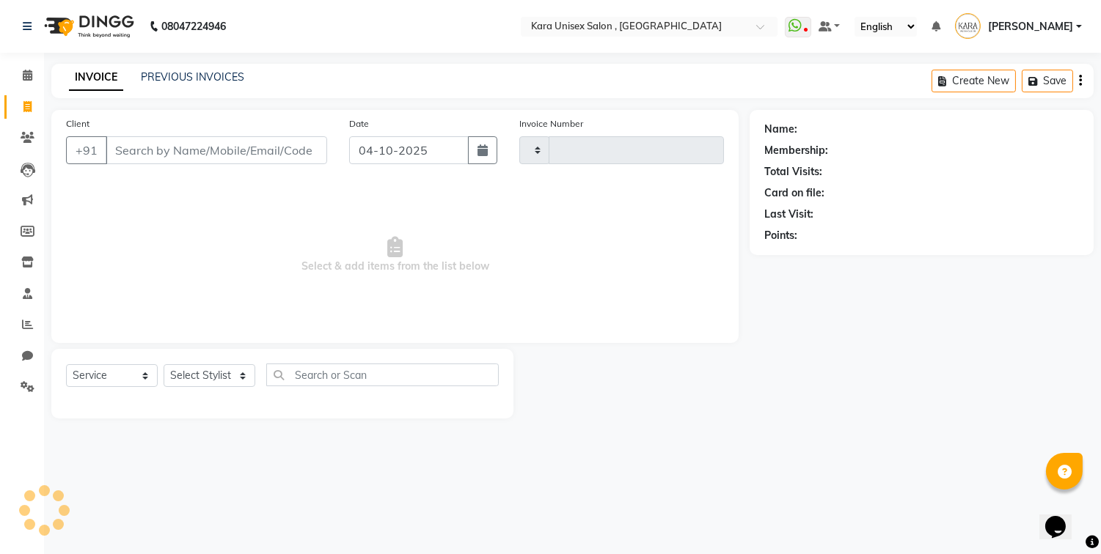
type input "0622"
select select "7293"
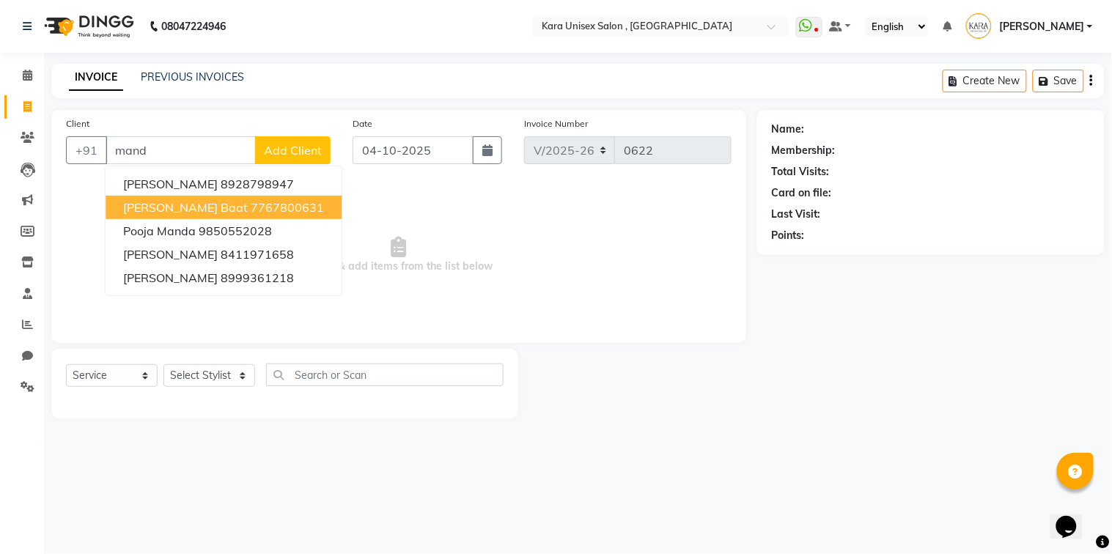
click at [191, 200] on span "[PERSON_NAME] Baat" at bounding box center [185, 207] width 125 height 15
type input "7767800631"
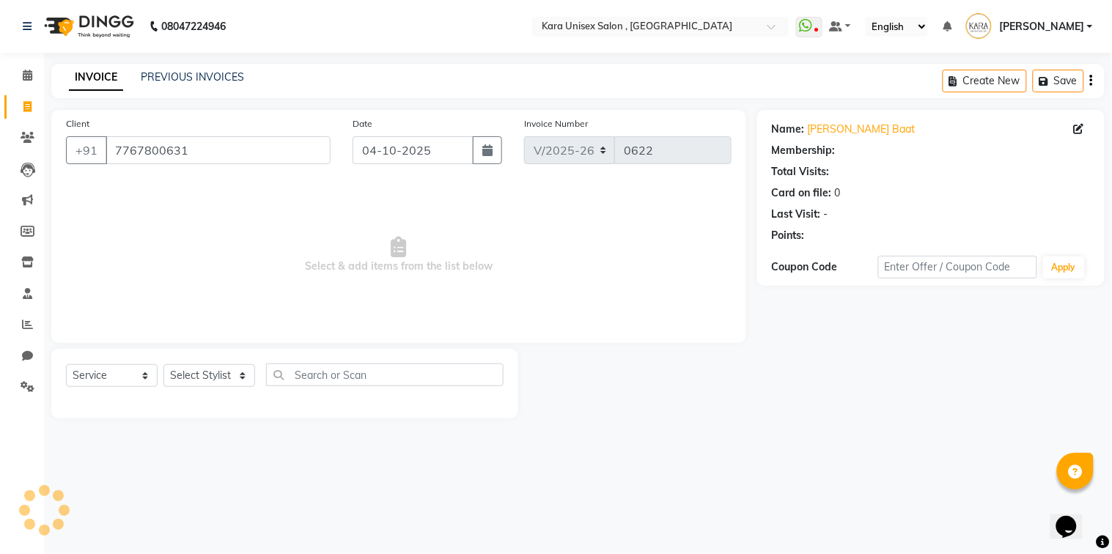
select select "1: Object"
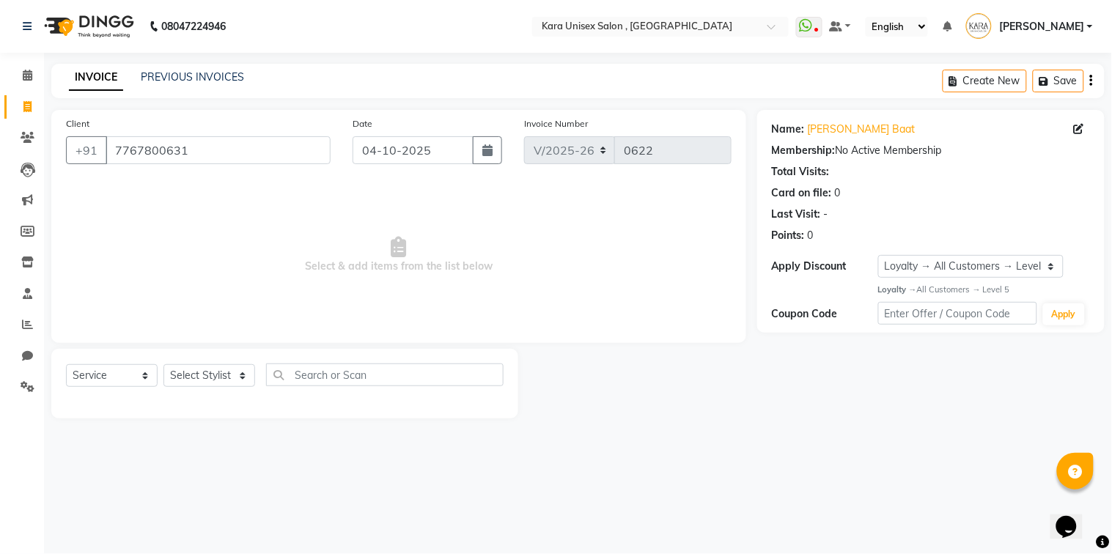
drag, startPoint x: 191, startPoint y: 200, endPoint x: 202, endPoint y: 323, distance: 123.7
click at [202, 323] on span "Select & add items from the list below" at bounding box center [399, 255] width 666 height 147
select select "70478"
click at [163, 365] on select "Select Stylist Aditi Fand [PERSON_NAME] Guru [PERSON_NAME] Neha [PERSON_NAME] […" at bounding box center [209, 375] width 92 height 23
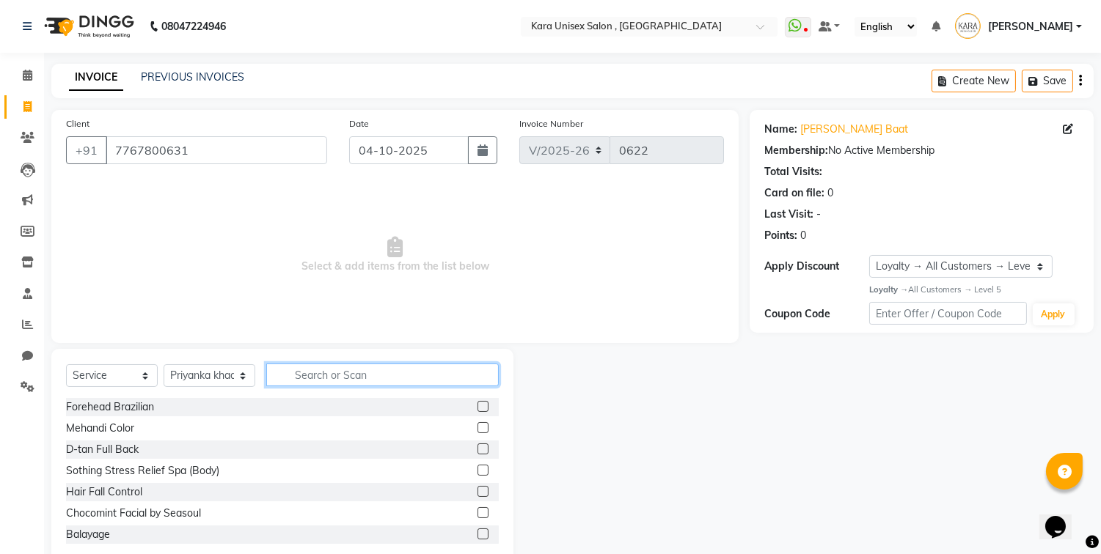
click at [356, 386] on input "text" at bounding box center [382, 375] width 232 height 23
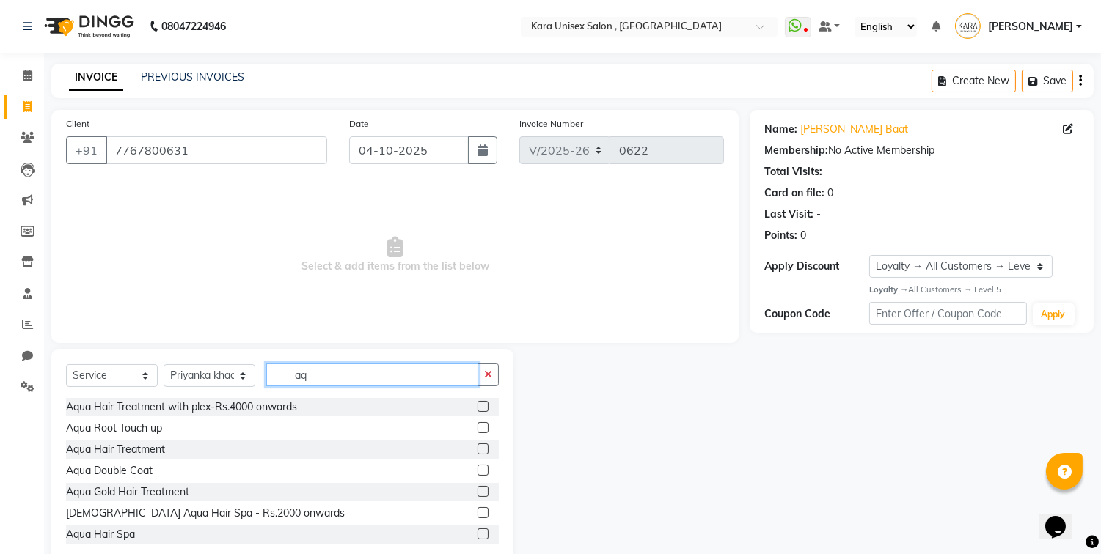
type input "aq"
click at [477, 452] on label at bounding box center [482, 449] width 11 height 11
click at [477, 452] on input "checkbox" at bounding box center [482, 450] width 10 height 10
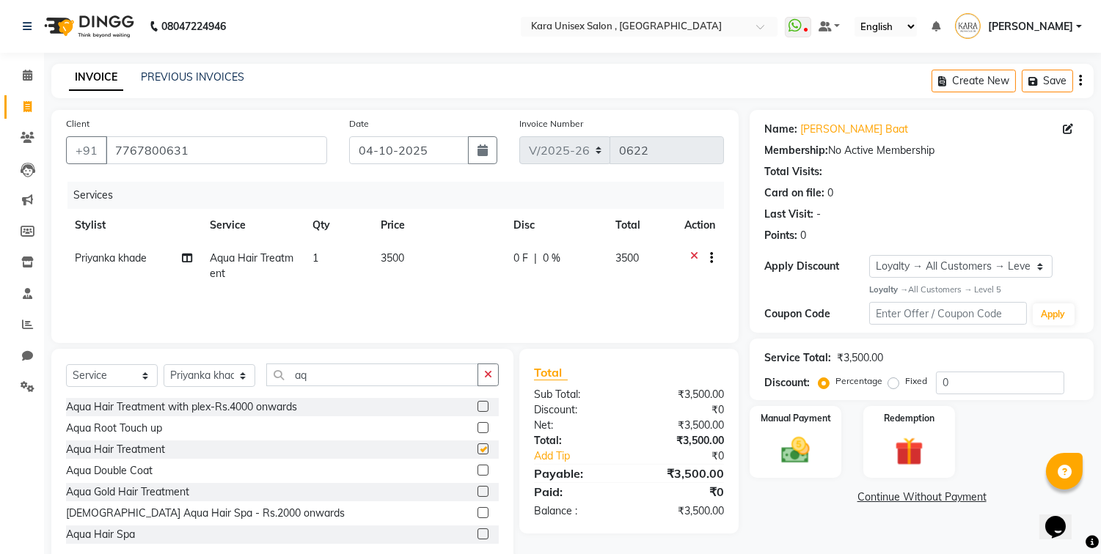
checkbox input "false"
click at [392, 262] on span "3500" at bounding box center [392, 257] width 23 height 13
select select "70478"
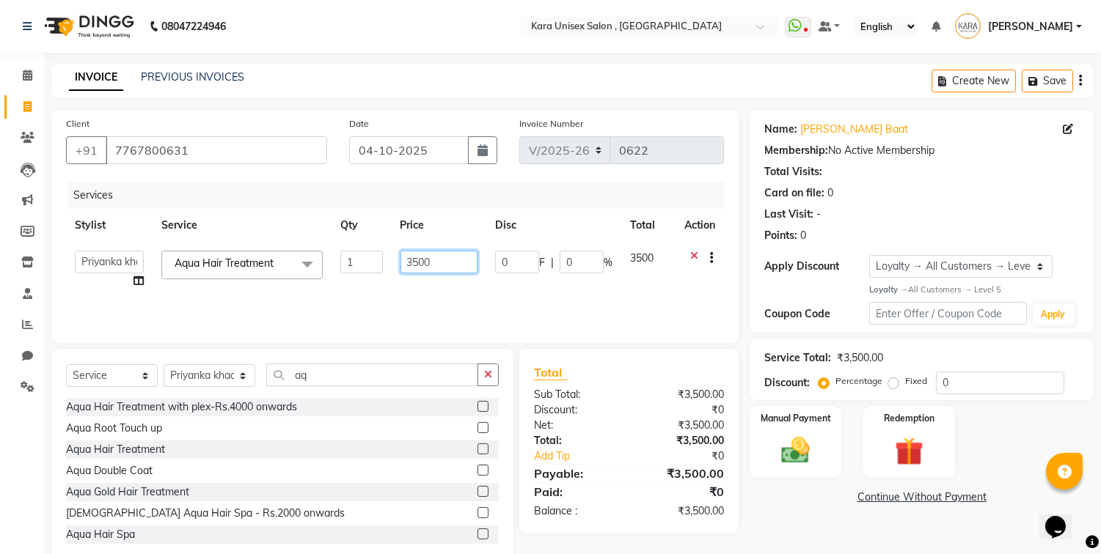
click at [431, 257] on input "3500" at bounding box center [438, 262] width 77 height 23
type input "5700"
click at [140, 284] on td "Aditi Fand [PERSON_NAME] Guru [PERSON_NAME] Kavita Neha [PERSON_NAME] [PERSON_N…" at bounding box center [109, 270] width 87 height 56
select select "70478"
click at [140, 284] on icon at bounding box center [138, 281] width 10 height 10
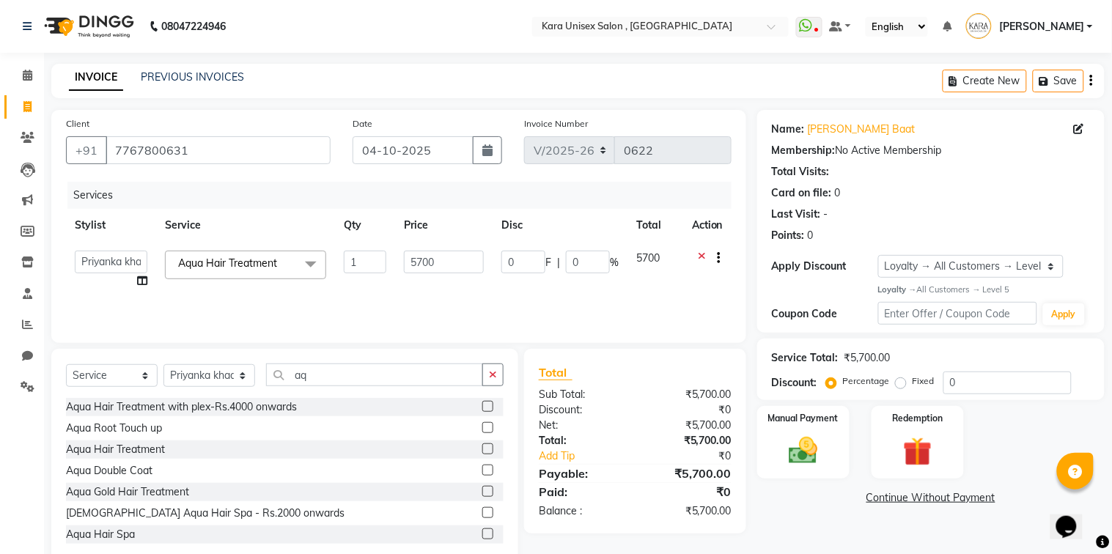
select select "70478"
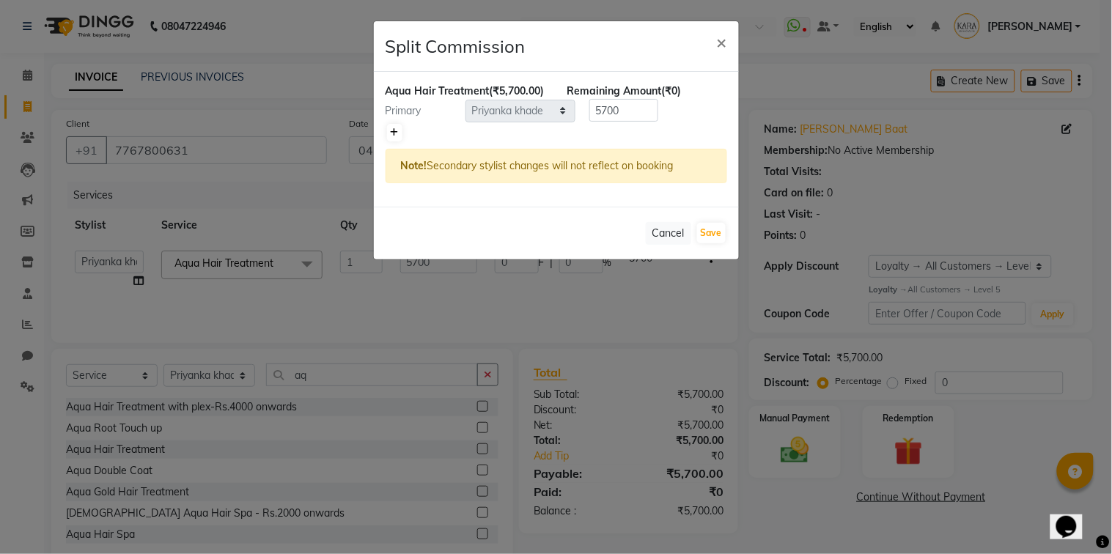
click at [394, 137] on icon at bounding box center [395, 132] width 8 height 9
type input "2850"
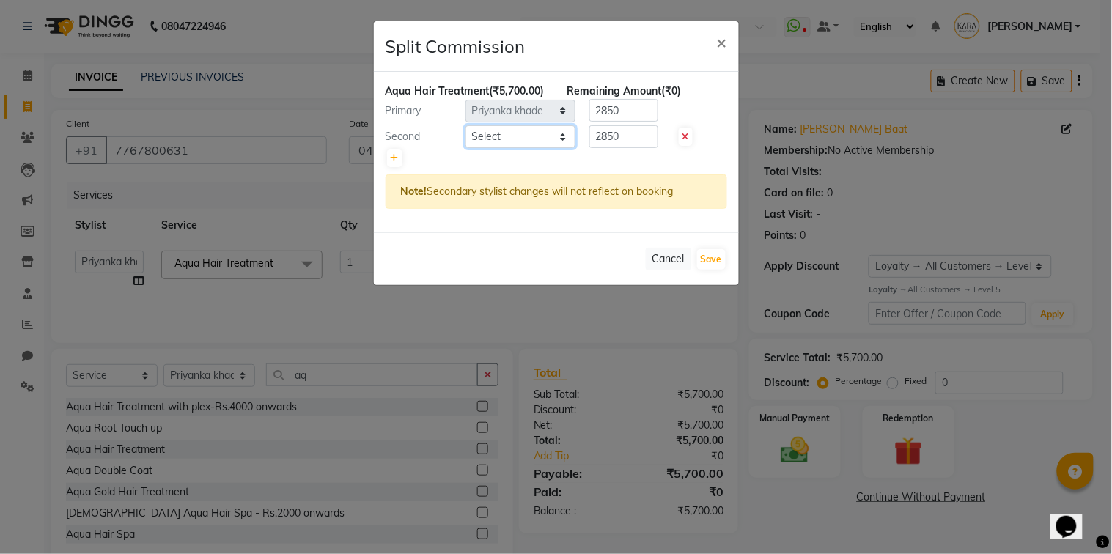
select select "70484"
click at [466, 140] on select "Select Aditi Fand [PERSON_NAME] Guru [PERSON_NAME] Neha [PERSON_NAME] [PERSON_N…" at bounding box center [521, 136] width 110 height 23
click at [402, 169] on div at bounding box center [557, 158] width 342 height 21
click at [400, 167] on link at bounding box center [394, 159] width 15 height 18
type input "1900"
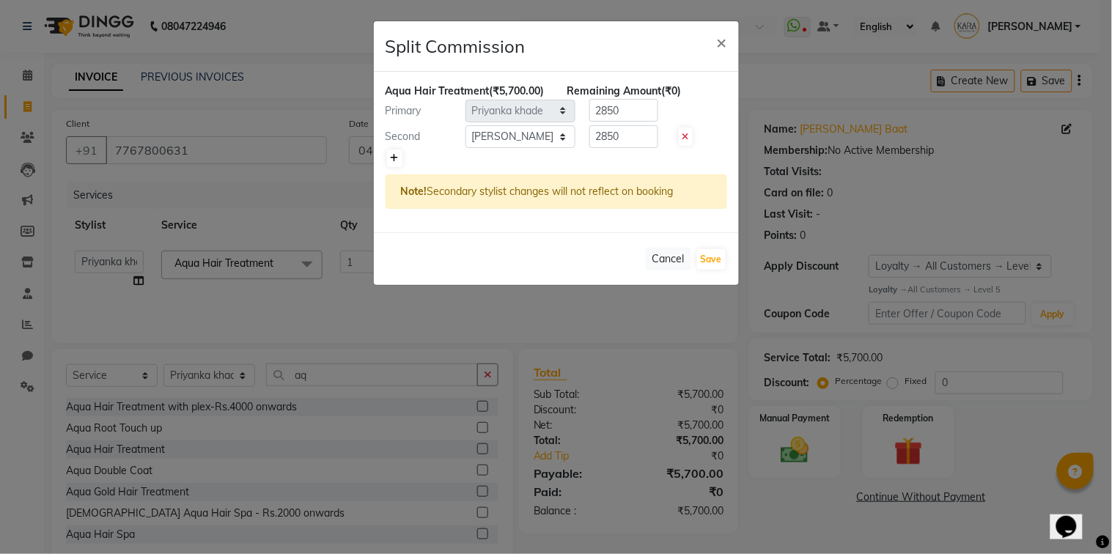
type input "1900"
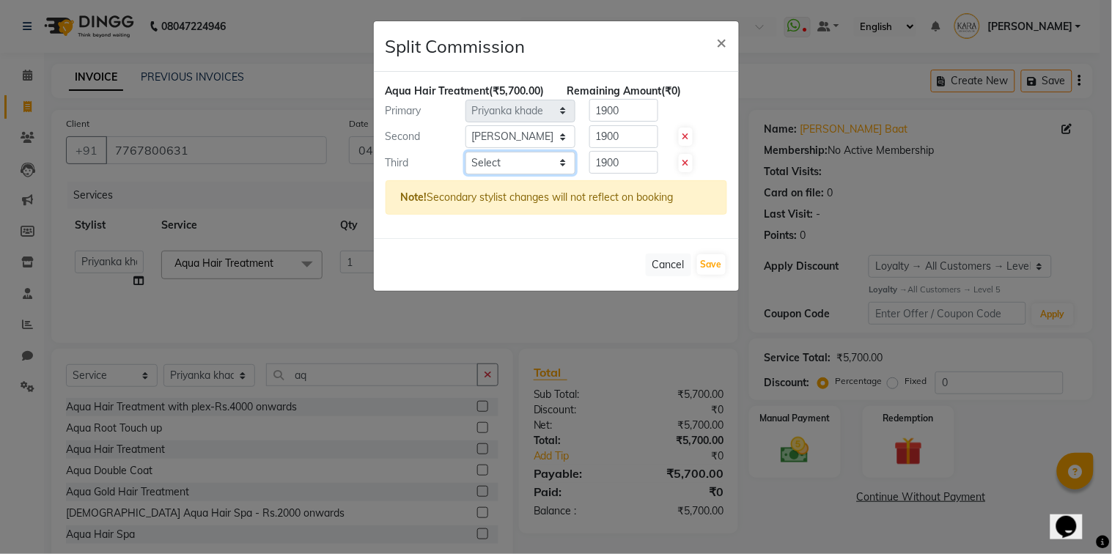
select select "84443"
click at [466, 166] on select "Select Aditi Fand [PERSON_NAME] Guru [PERSON_NAME] Neha [PERSON_NAME] [PERSON_N…" at bounding box center [521, 163] width 110 height 23
click at [715, 273] on button "Save" at bounding box center [711, 264] width 29 height 21
select select "Select"
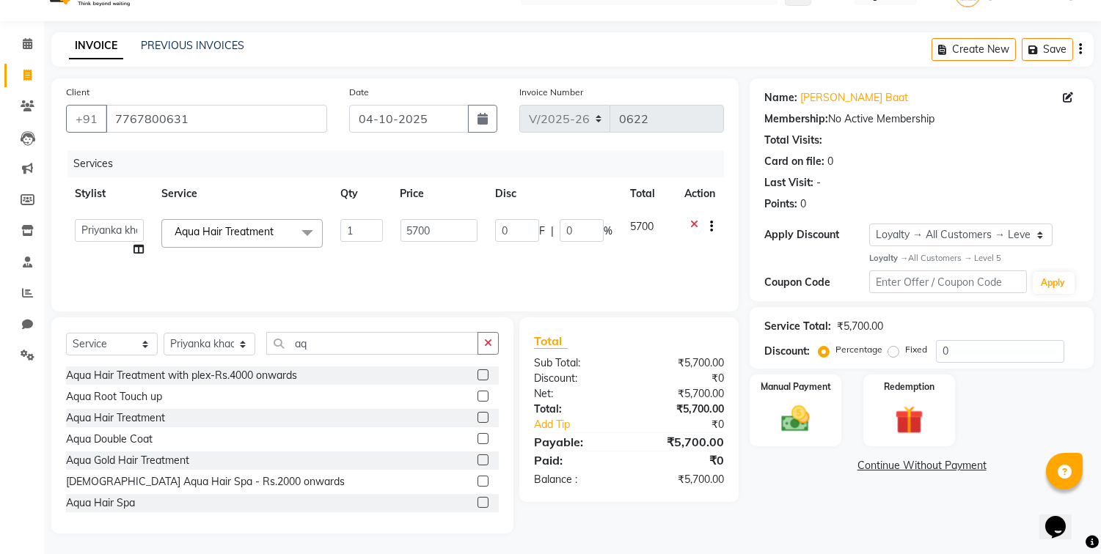
scroll to position [32, 0]
click at [806, 386] on label "Manual Payment" at bounding box center [795, 385] width 73 height 14
click at [866, 472] on span "UPI" at bounding box center [867, 466] width 23 height 17
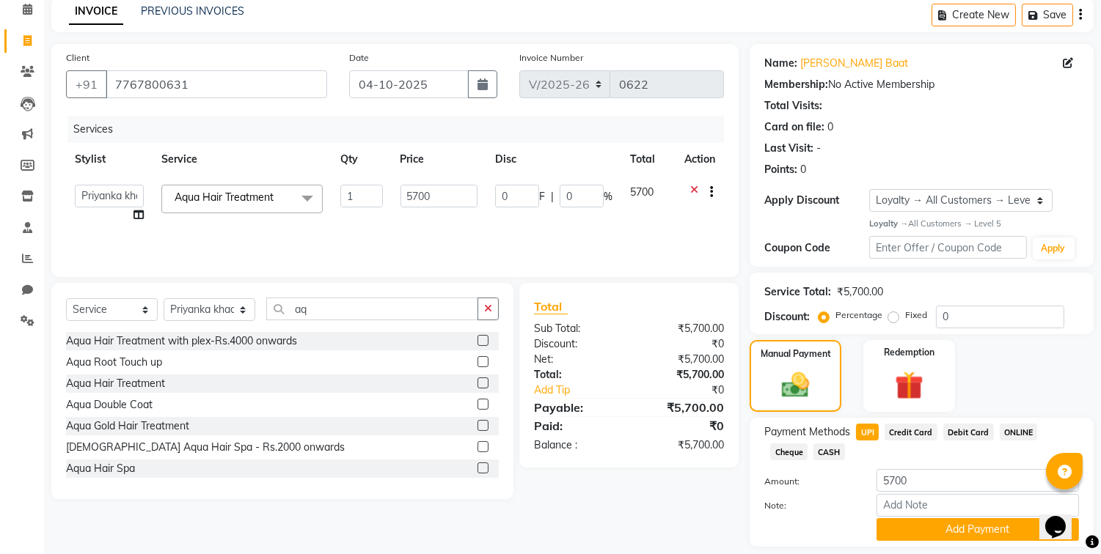
scroll to position [111, 0]
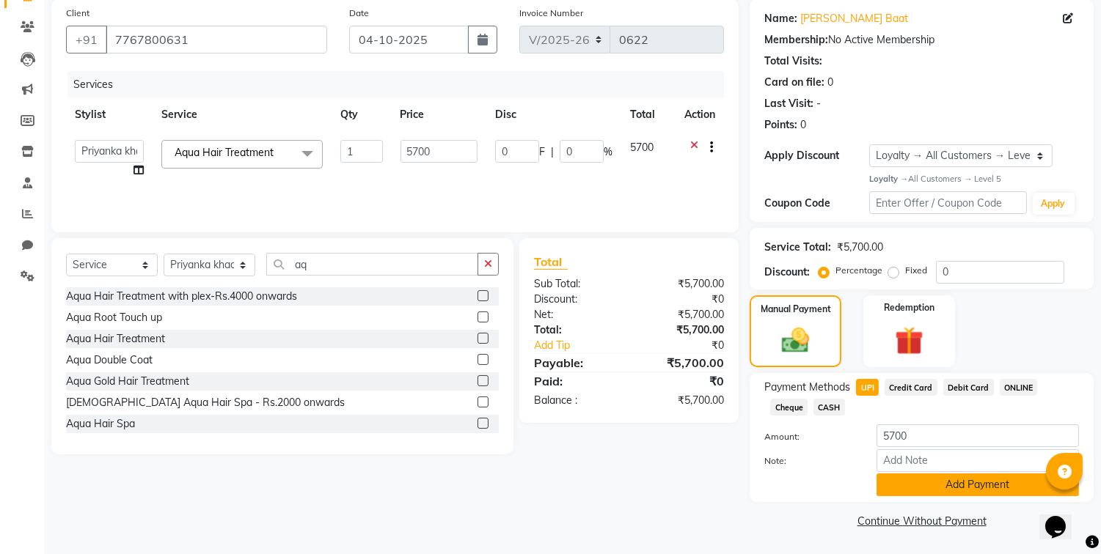
click at [941, 493] on button "Add Payment" at bounding box center [977, 485] width 202 height 23
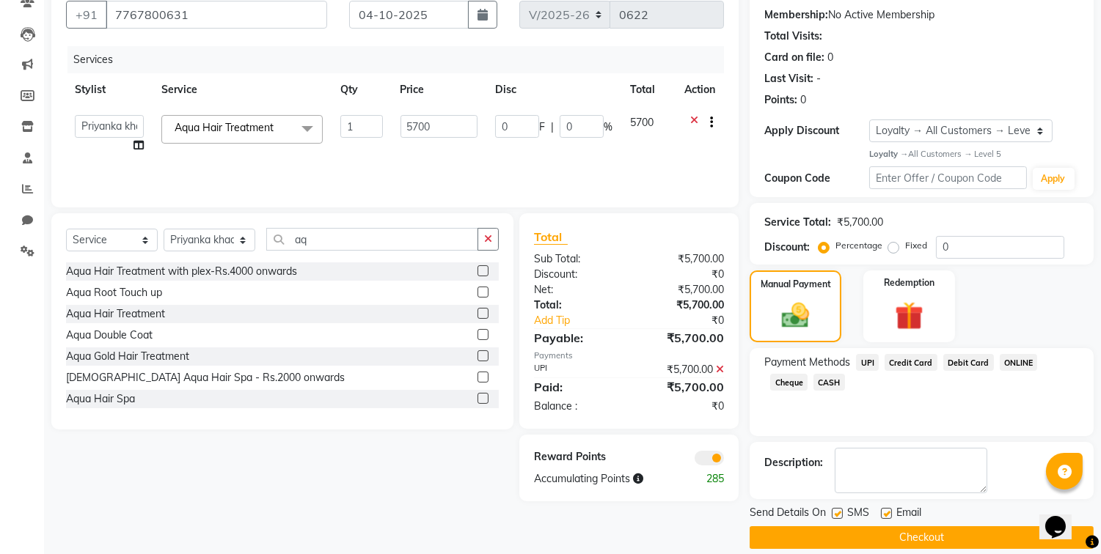
scroll to position [152, 0]
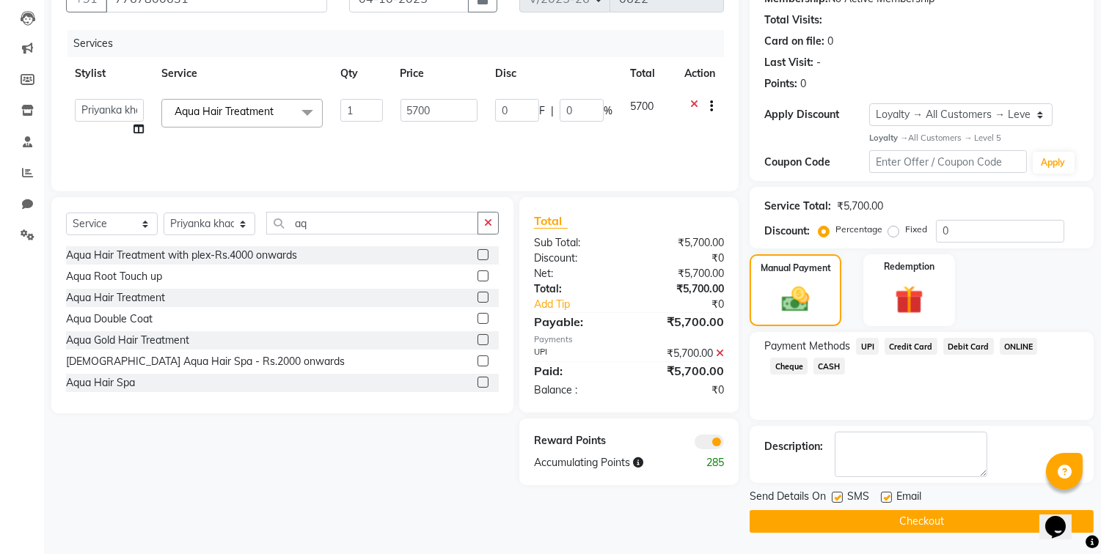
click at [922, 532] on button "Checkout" at bounding box center [921, 521] width 344 height 23
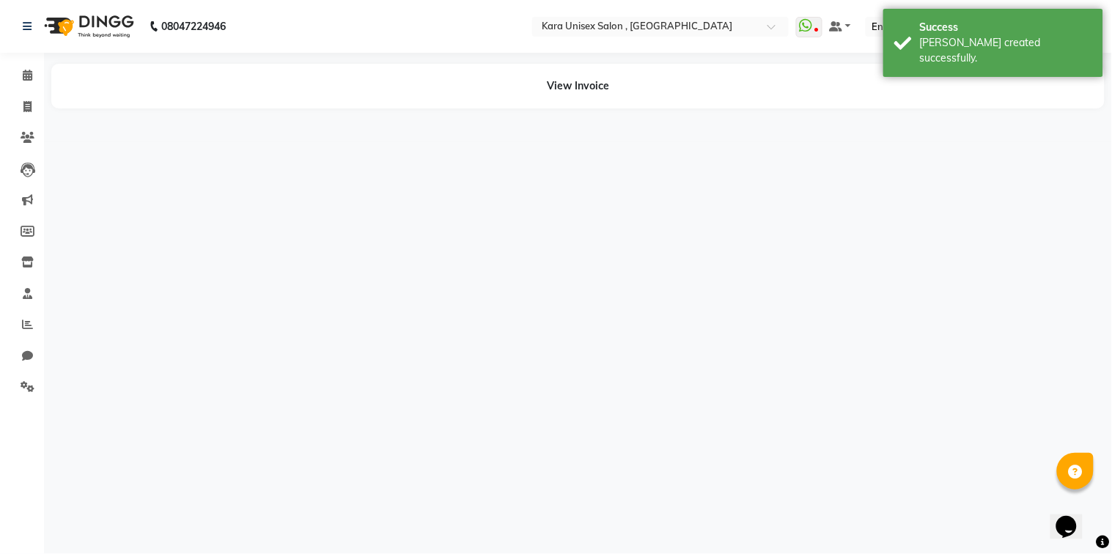
select select "70478"
select select "70484"
select select "84443"
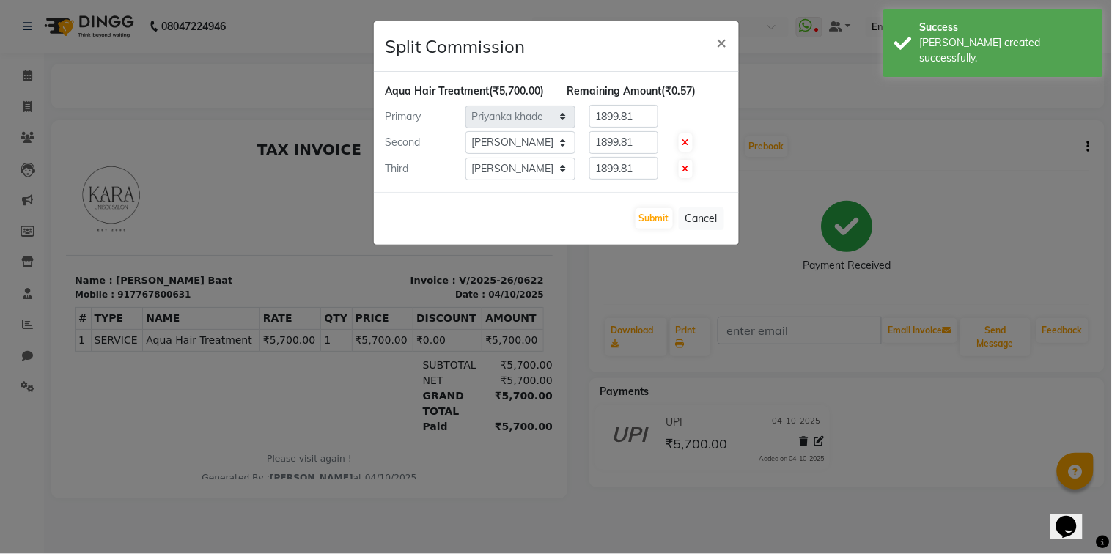
click at [1007, 452] on ngb-modal-window "Split Commission × Aqua Hair Treatment (₹5,700.00) Remaining Amount (₹0.57) Pri…" at bounding box center [556, 277] width 1112 height 554
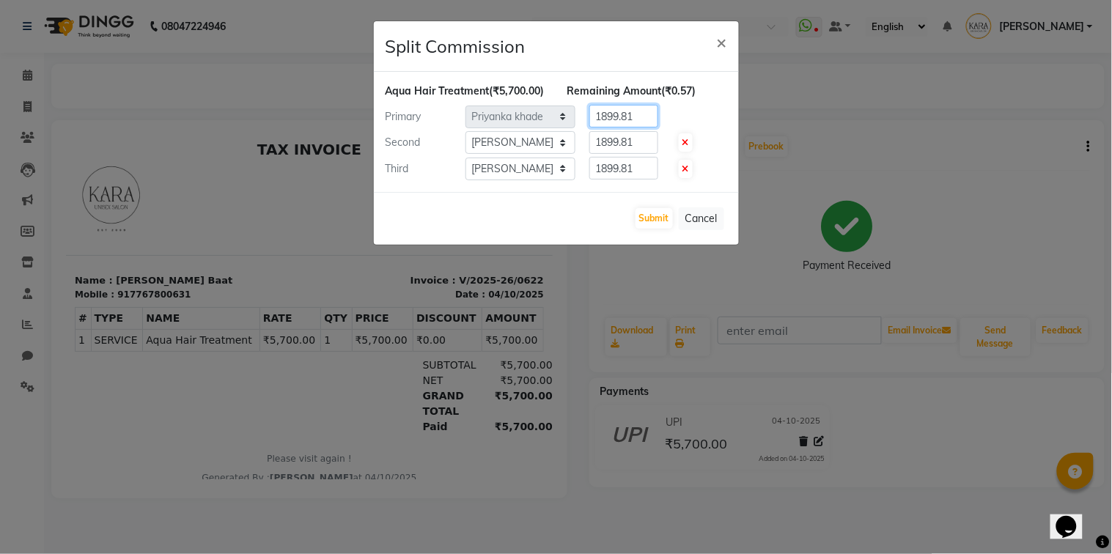
click at [640, 128] on input "1899.81" at bounding box center [623, 116] width 69 height 23
type input "1900"
click at [639, 154] on input "1899.81" at bounding box center [623, 142] width 69 height 23
type input "1900"
click at [642, 177] on input "1899.81" at bounding box center [623, 168] width 69 height 23
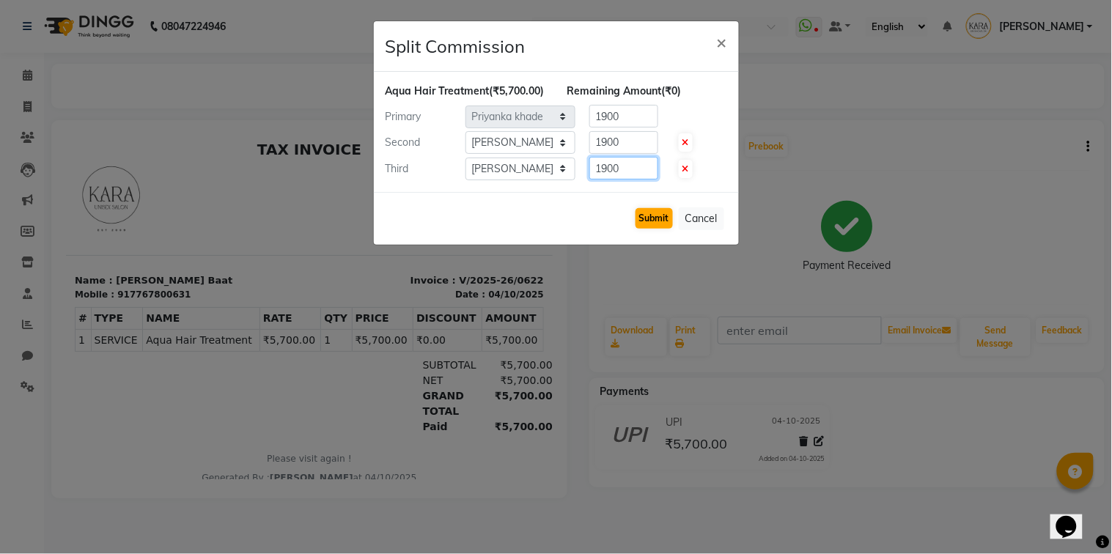
type input "1900"
click at [653, 229] on button "Submit" at bounding box center [654, 218] width 37 height 21
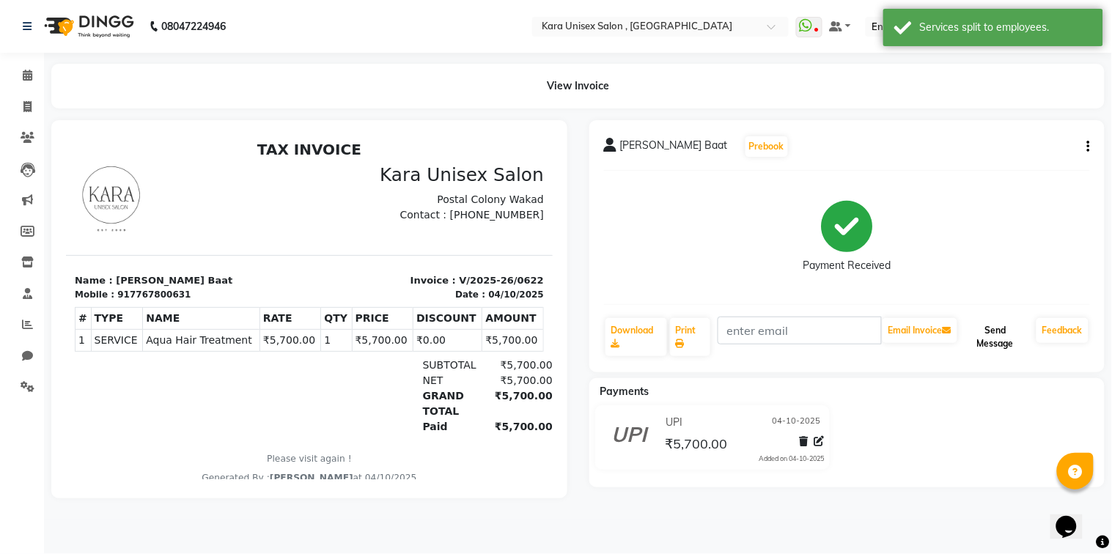
click at [974, 346] on button "Send Message" at bounding box center [995, 337] width 70 height 38
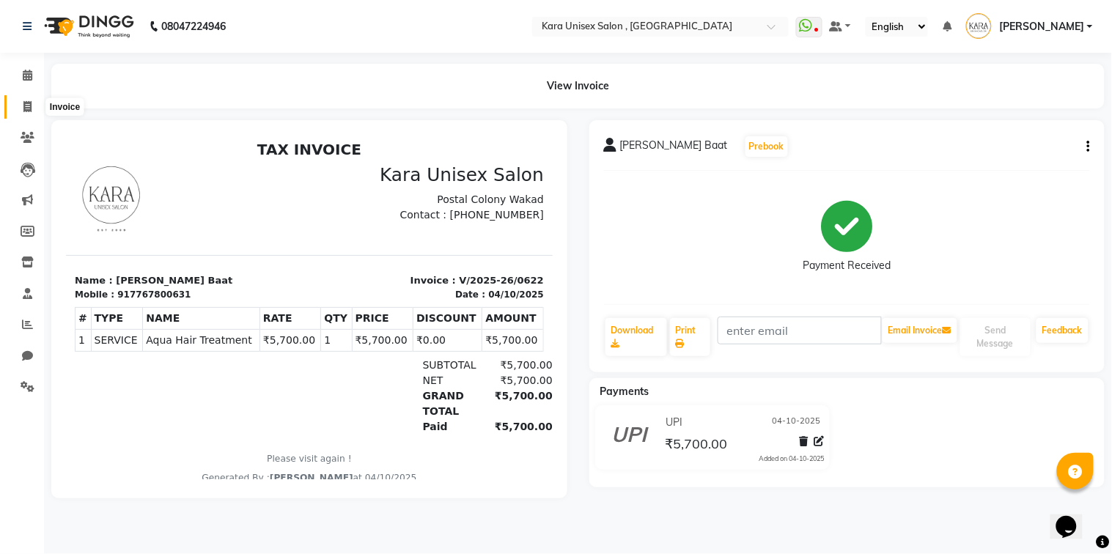
click at [29, 106] on icon at bounding box center [27, 106] width 8 height 11
select select "service"
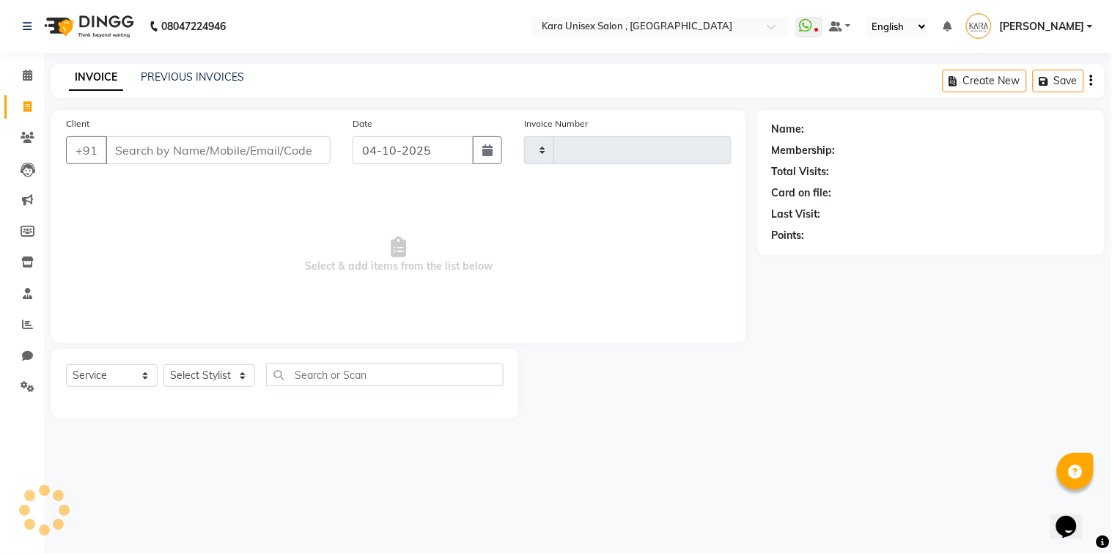
type input "0623"
select select "7293"
drag, startPoint x: 240, startPoint y: 365, endPoint x: 242, endPoint y: 313, distance: 52.1
click at [242, 313] on div "Client +91 Date [DATE] Invoice Number V/2025 V/[PHONE_NUMBER] Select & add item…" at bounding box center [398, 264] width 717 height 309
select select "72381"
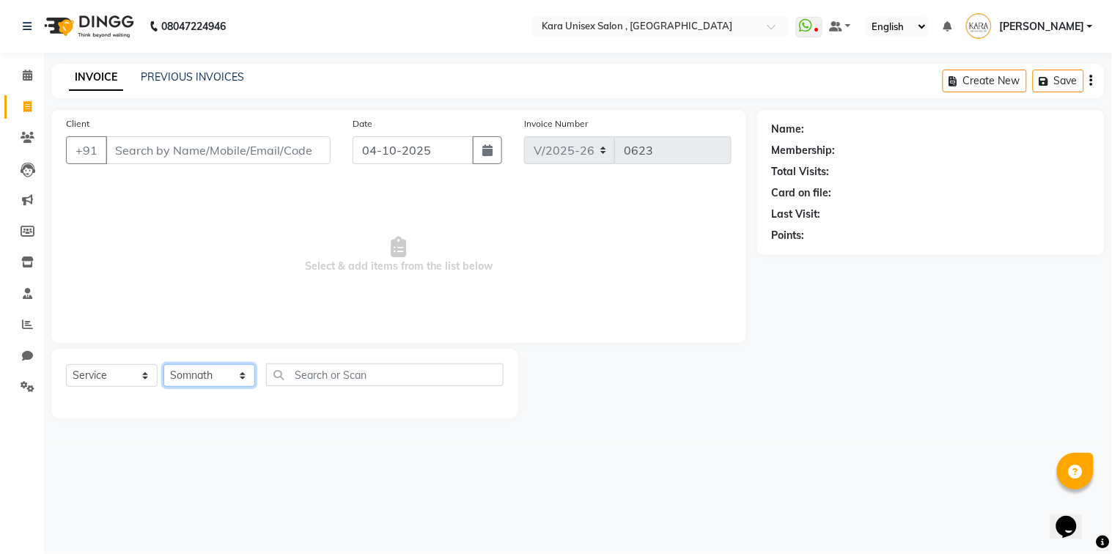
click at [163, 365] on select "Select Stylist Aditi Fand [PERSON_NAME] Guru [PERSON_NAME] Neha [PERSON_NAME] […" at bounding box center [209, 375] width 92 height 23
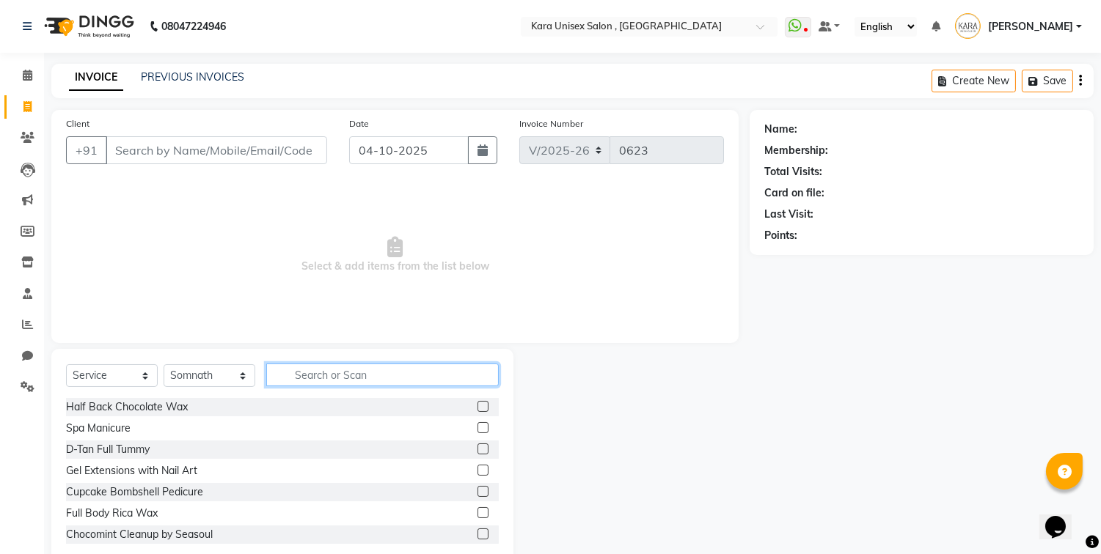
click at [323, 375] on input "text" at bounding box center [382, 375] width 232 height 23
type input "o"
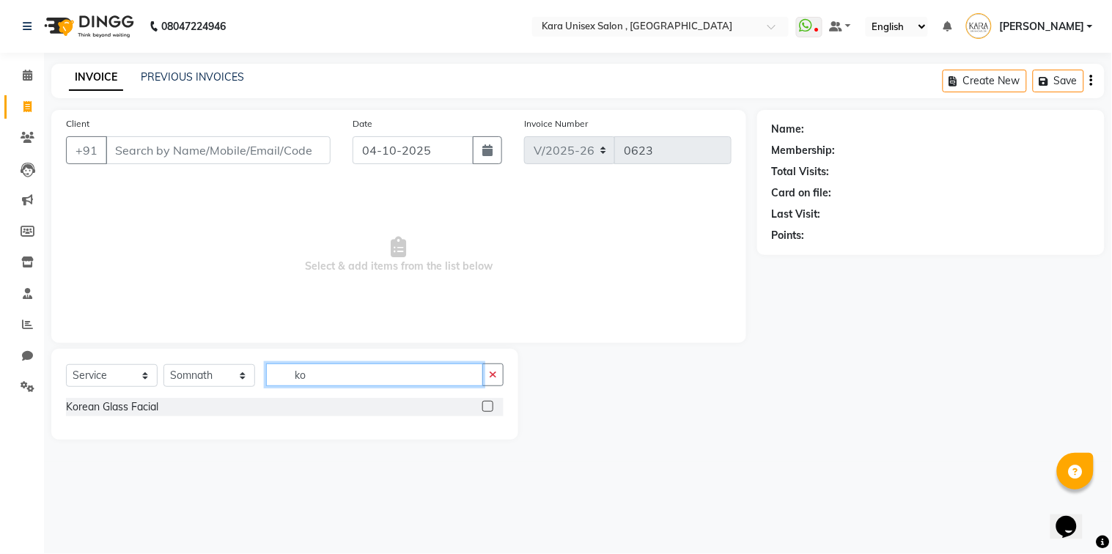
type input "ko"
click at [489, 411] on label at bounding box center [487, 406] width 11 height 11
click at [489, 411] on input "checkbox" at bounding box center [487, 408] width 10 height 10
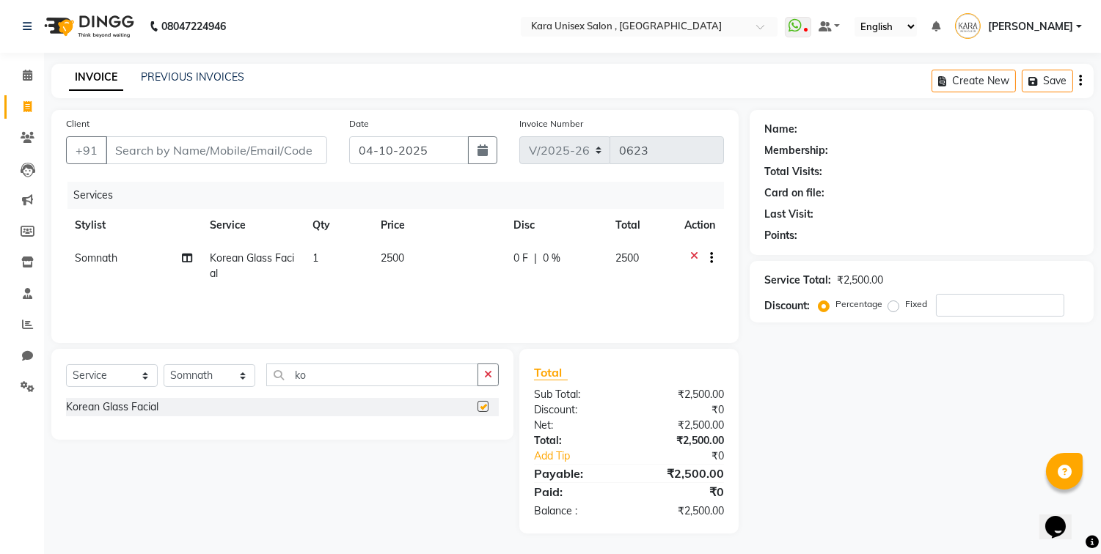
checkbox input "false"
click at [21, 78] on span at bounding box center [28, 75] width 26 height 17
